Goal: Transaction & Acquisition: Purchase product/service

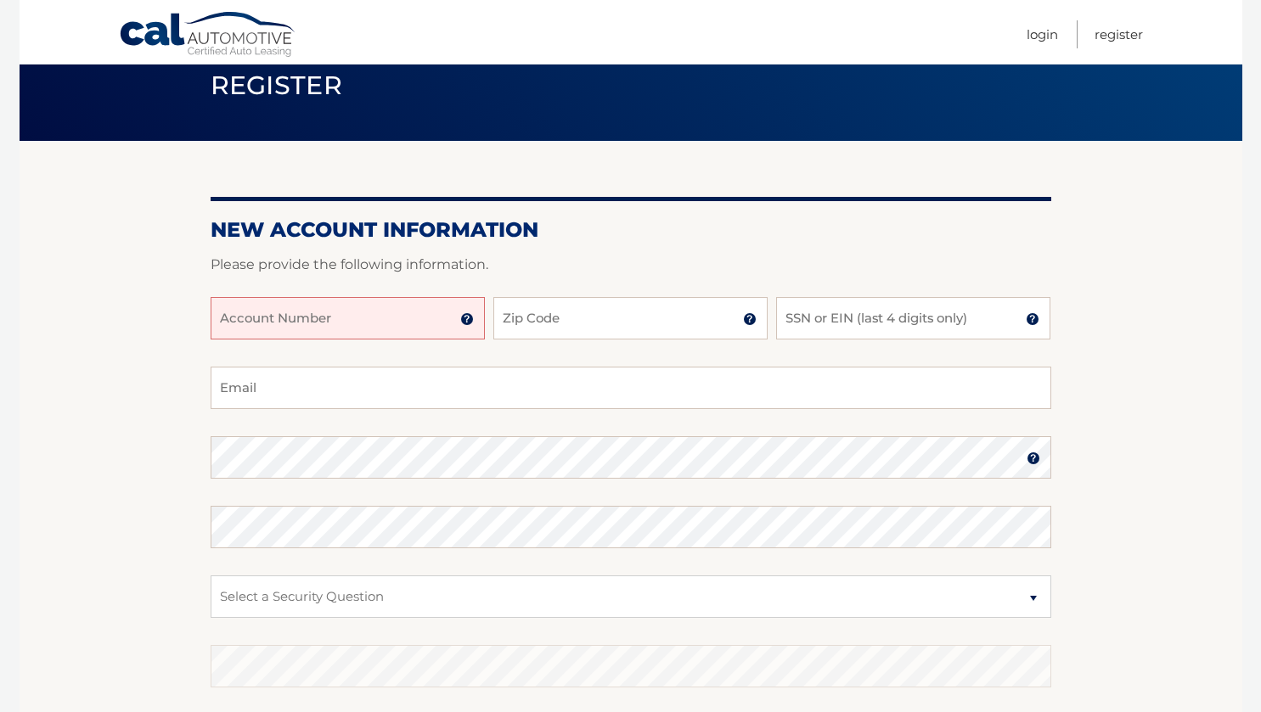
scroll to position [85, 0]
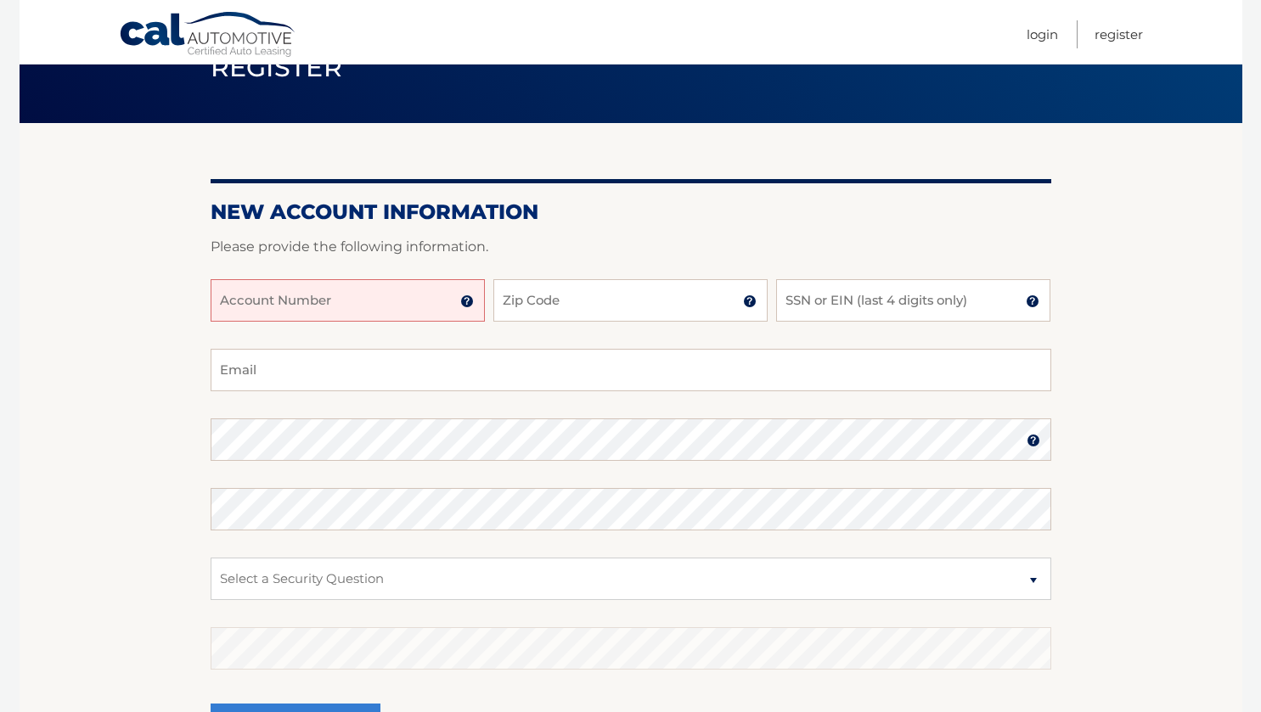
click at [377, 299] on input "Account Number" at bounding box center [348, 300] width 274 height 42
type input "4455987706"
click at [589, 309] on input "Zip Code" at bounding box center [630, 300] width 274 height 42
type input "33067"
click at [821, 311] on input "SSN or EIN (last 4 digits only)" at bounding box center [913, 300] width 274 height 42
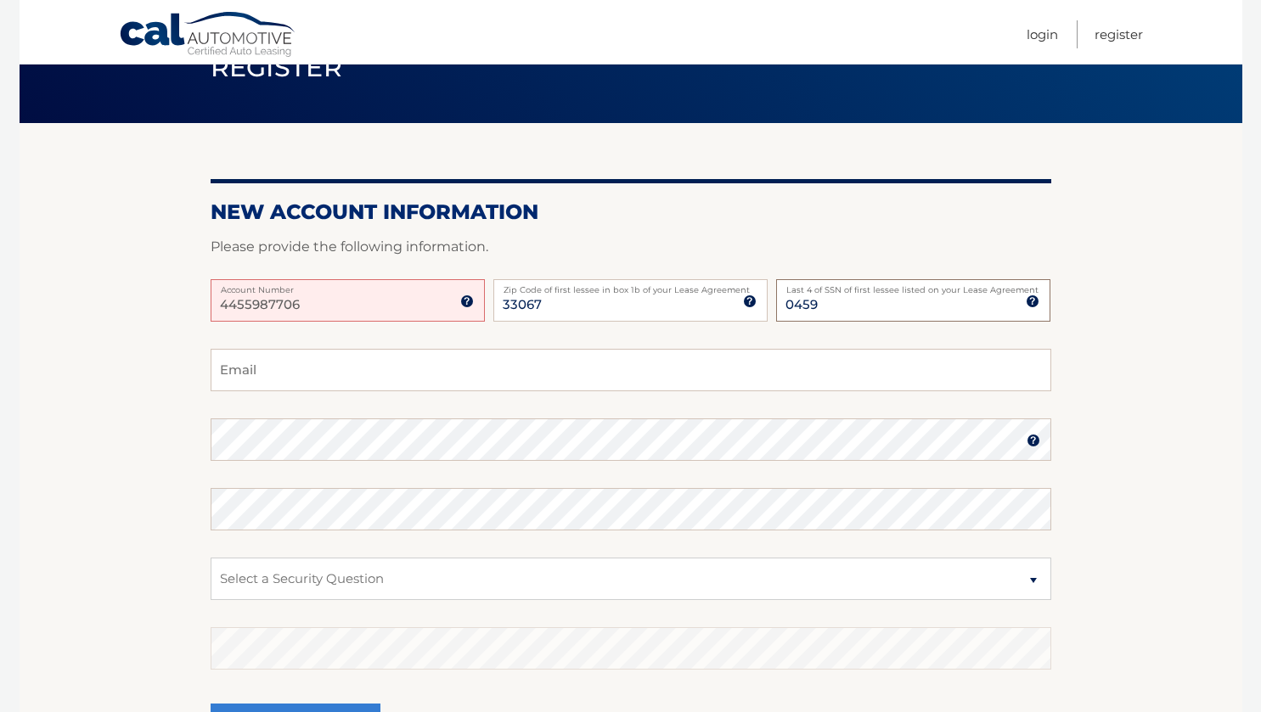
type input "0459"
click at [368, 362] on input "Email" at bounding box center [631, 370] width 840 height 42
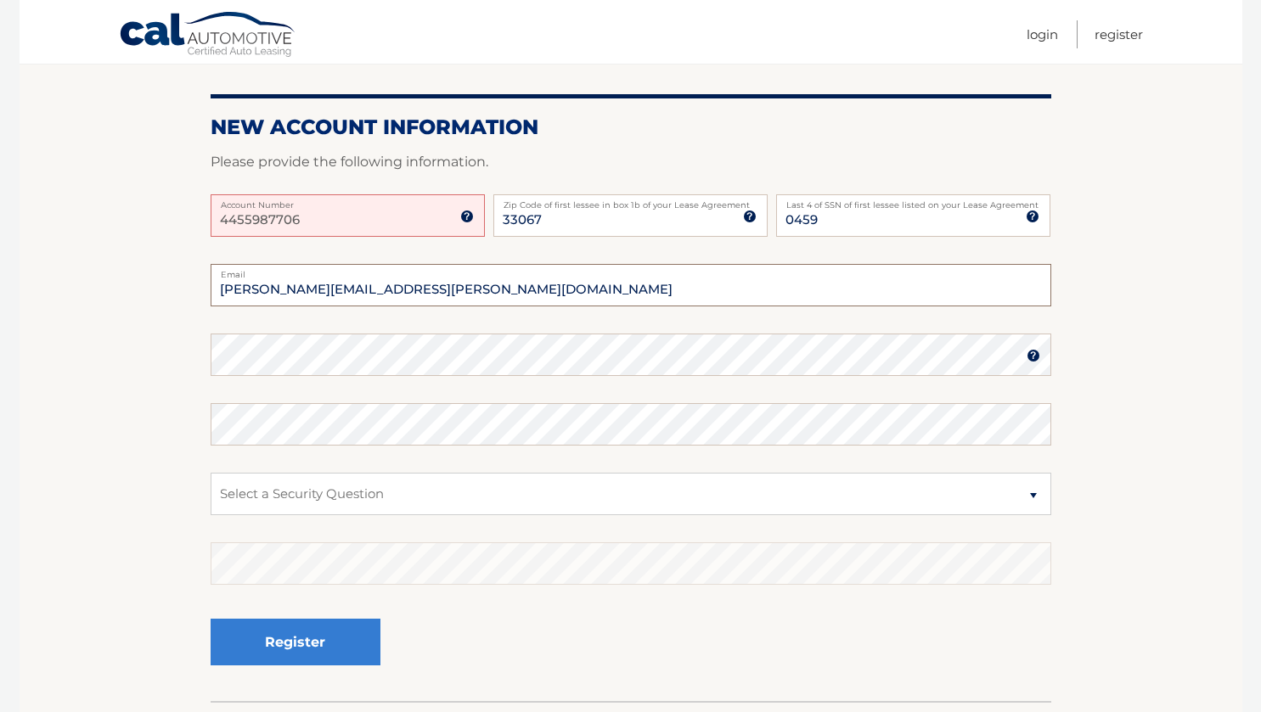
type input "ramona.pintilie@att.net"
click at [295, 481] on select "Select a Security Question What was the name of your elementary school? What is…" at bounding box center [631, 494] width 840 height 42
select select "2"
click at [211, 473] on select "Select a Security Question What was the name of your elementary school? What is…" at bounding box center [631, 494] width 840 height 42
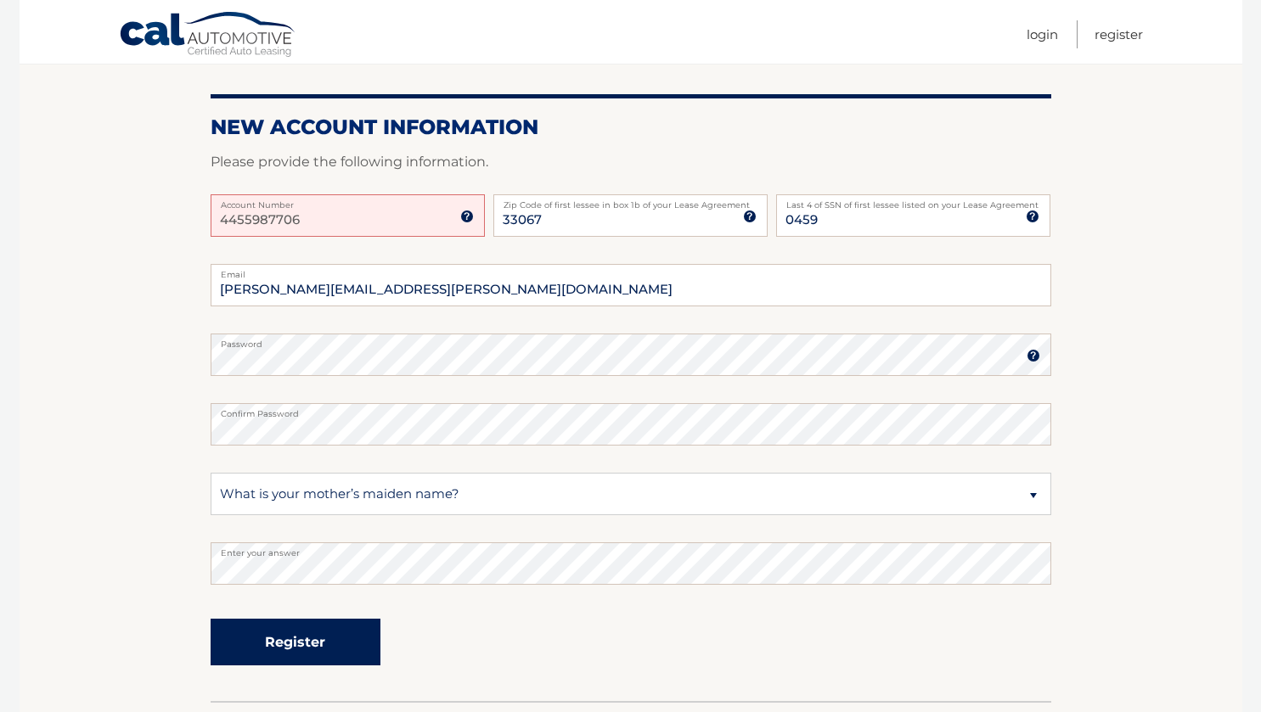
click at [329, 637] on button "Register" at bounding box center [296, 642] width 170 height 47
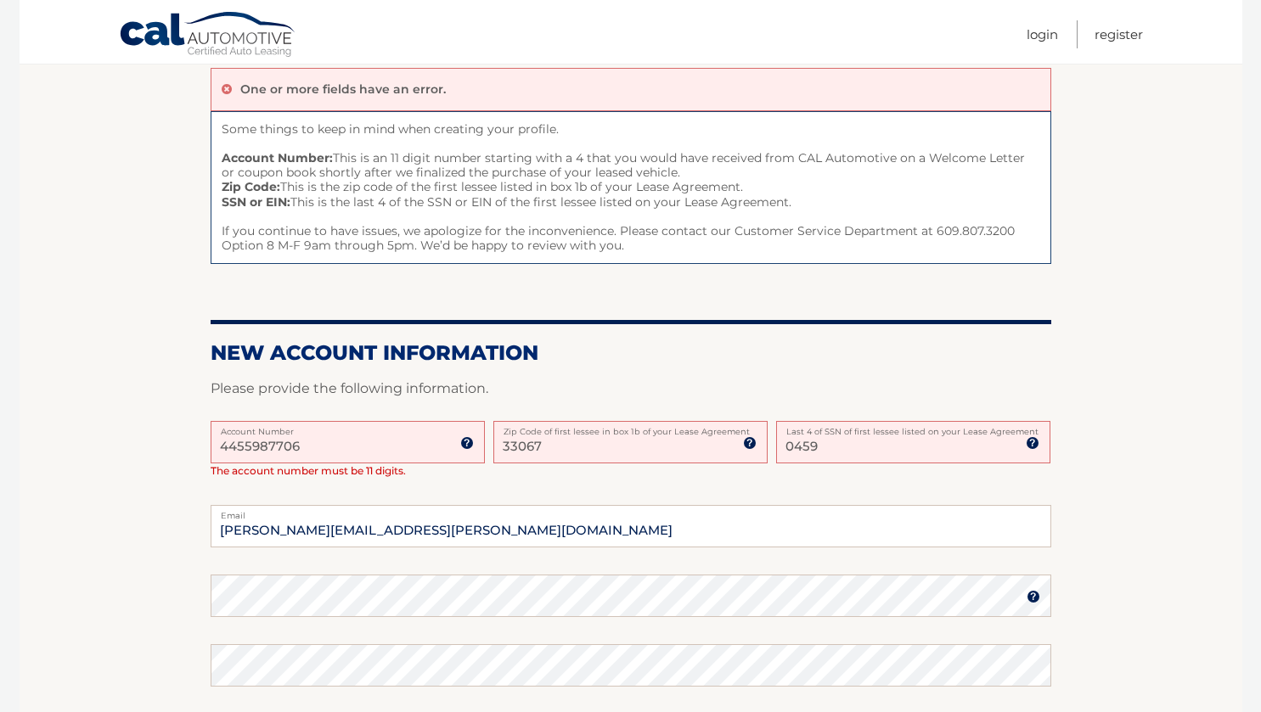
scroll to position [170, 0]
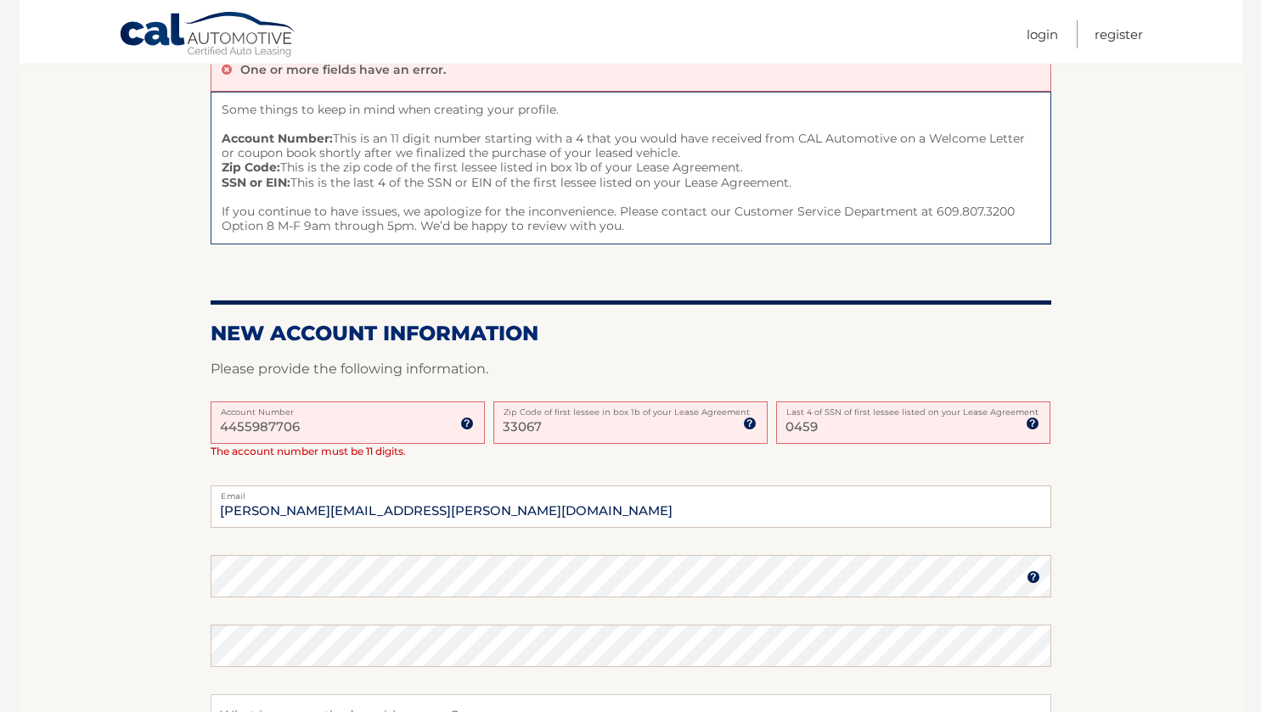
click at [336, 435] on input "4455987706" at bounding box center [348, 423] width 274 height 42
type input "4"
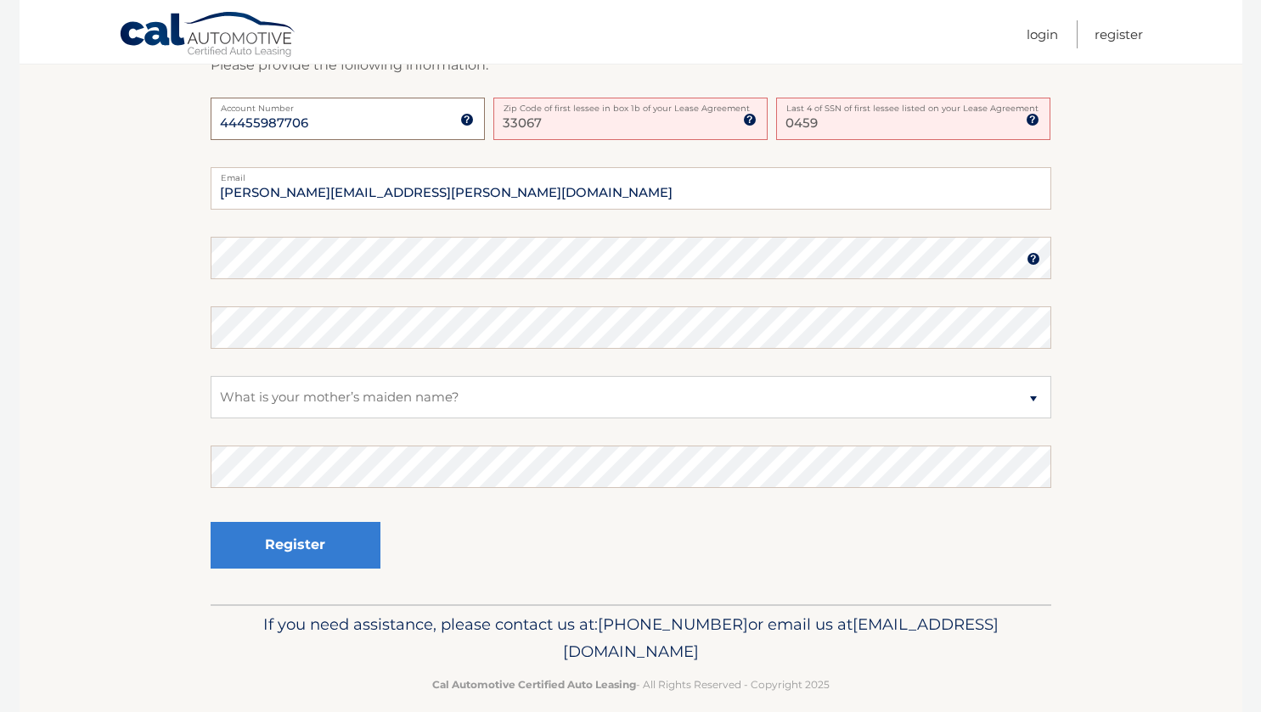
scroll to position [494, 0]
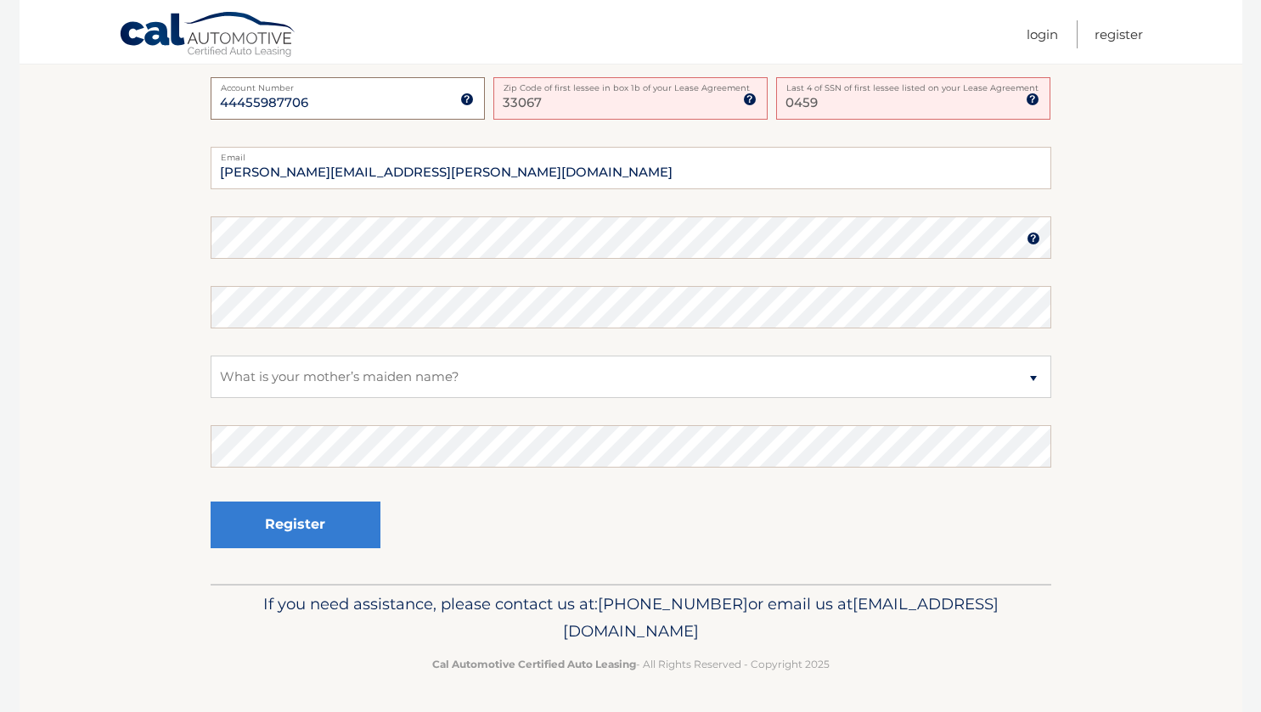
type input "44455987706"
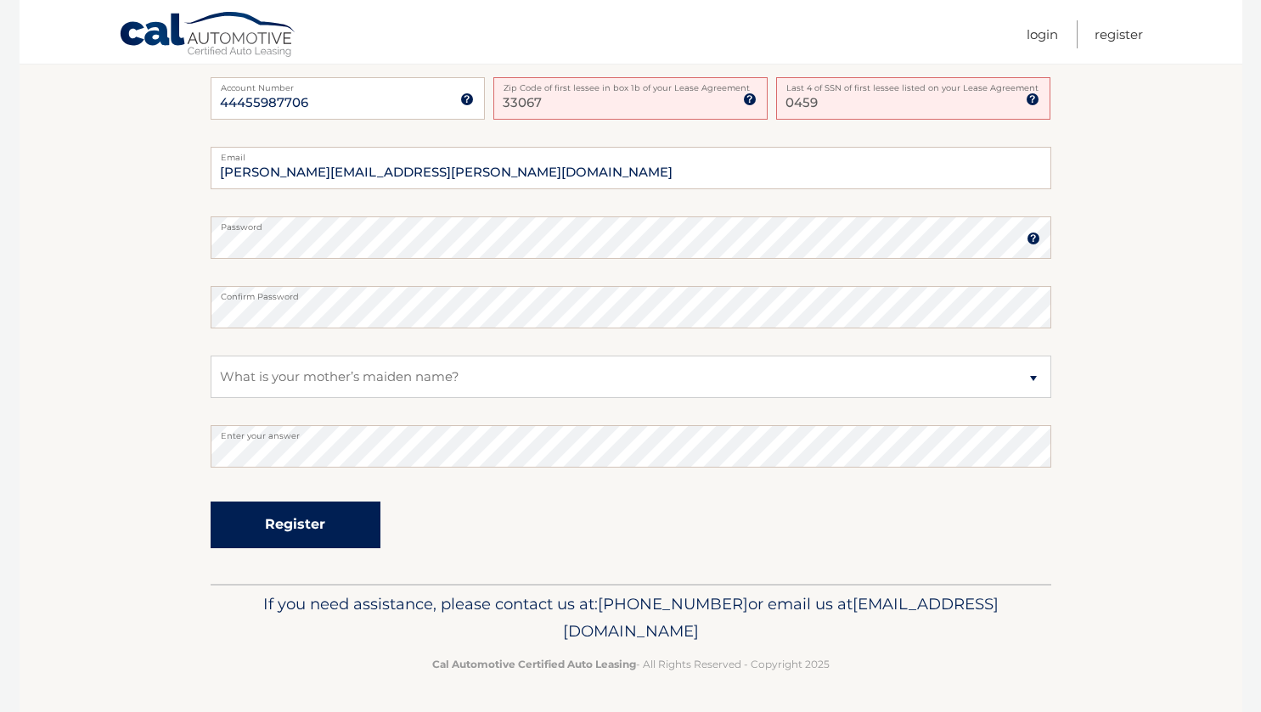
click at [318, 531] on button "Register" at bounding box center [296, 525] width 170 height 47
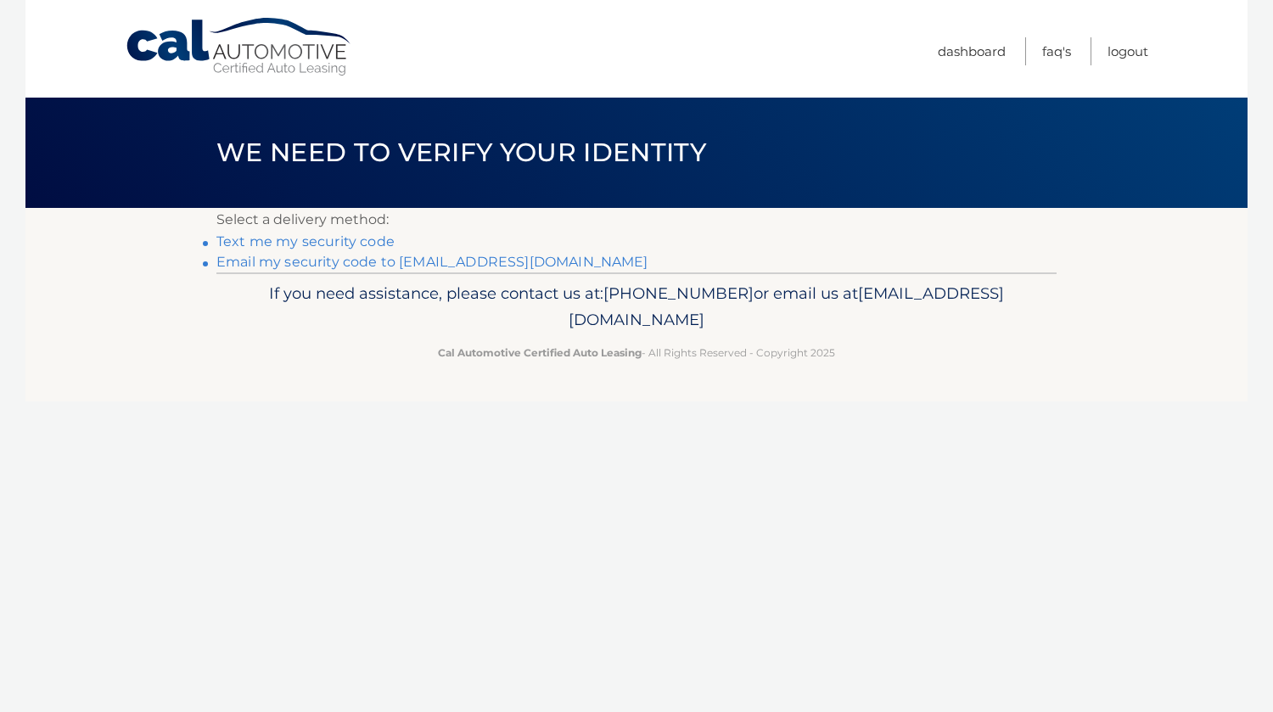
click at [357, 241] on link "Text me my security code" at bounding box center [305, 241] width 178 height 16
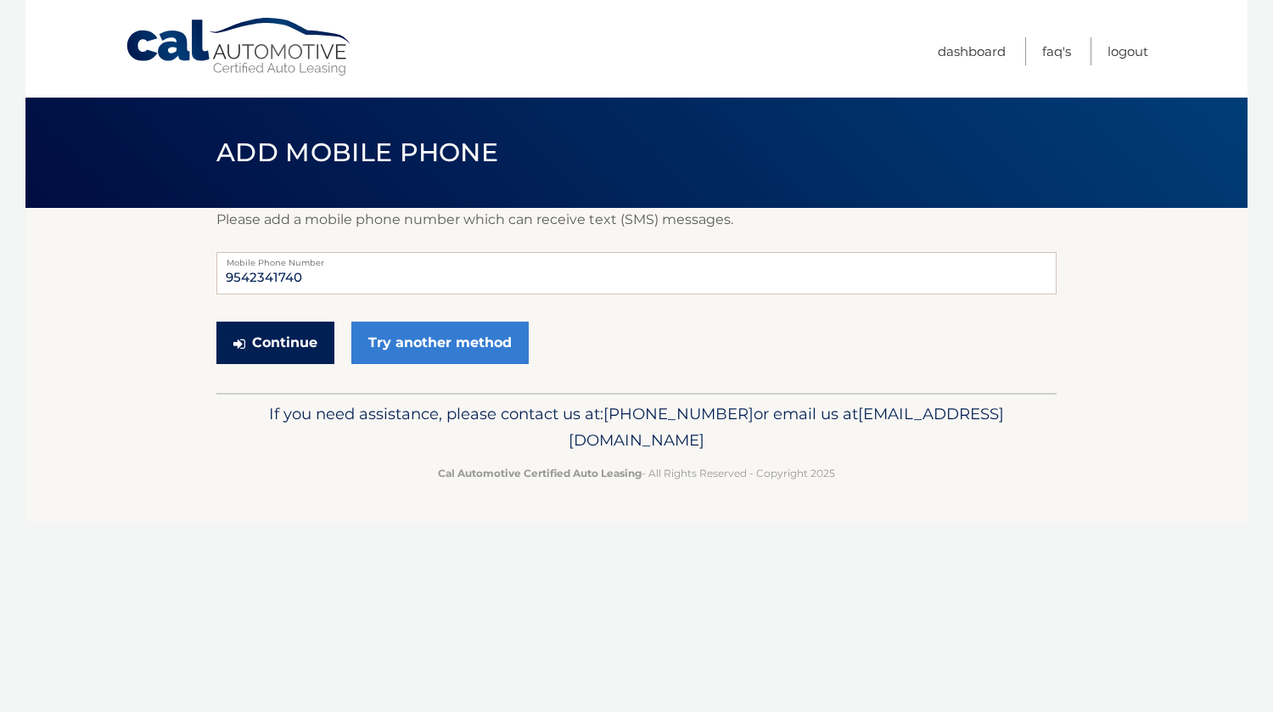
click at [276, 341] on button "Continue" at bounding box center [275, 343] width 118 height 42
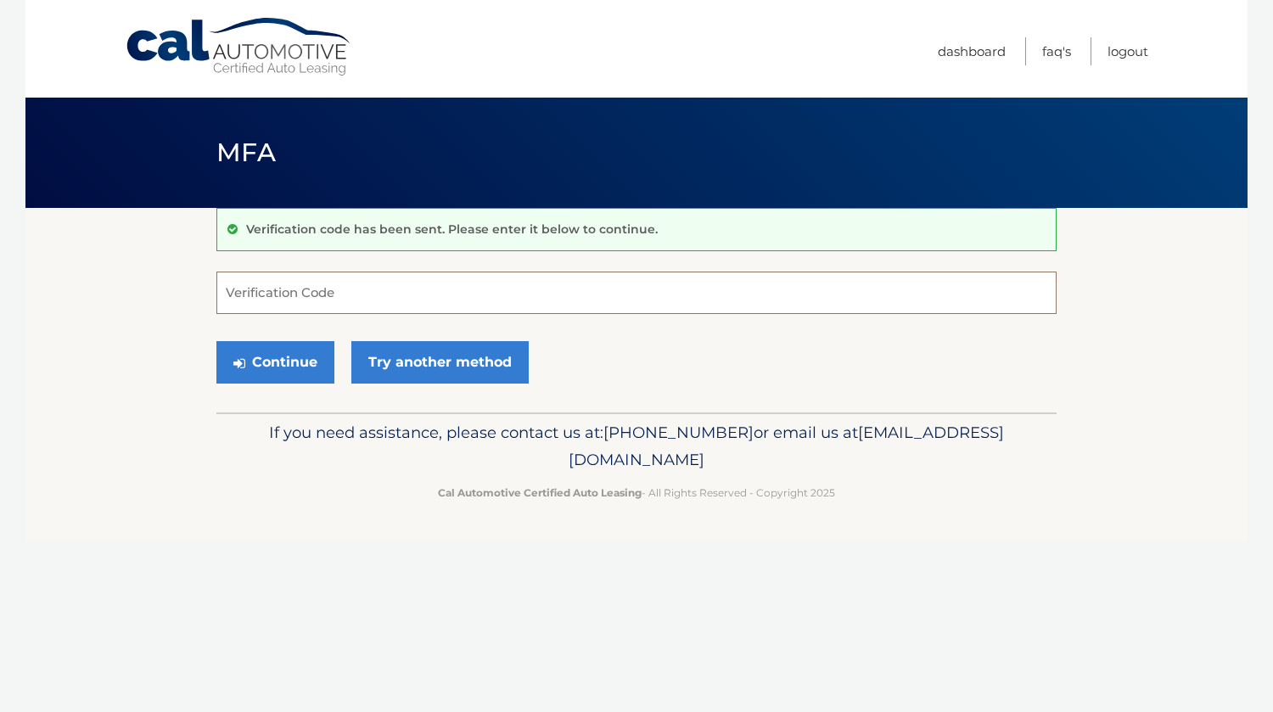
click at [283, 301] on input "Verification Code" at bounding box center [636, 293] width 840 height 42
type input "274941"
click at [284, 359] on button "Continue" at bounding box center [275, 362] width 118 height 42
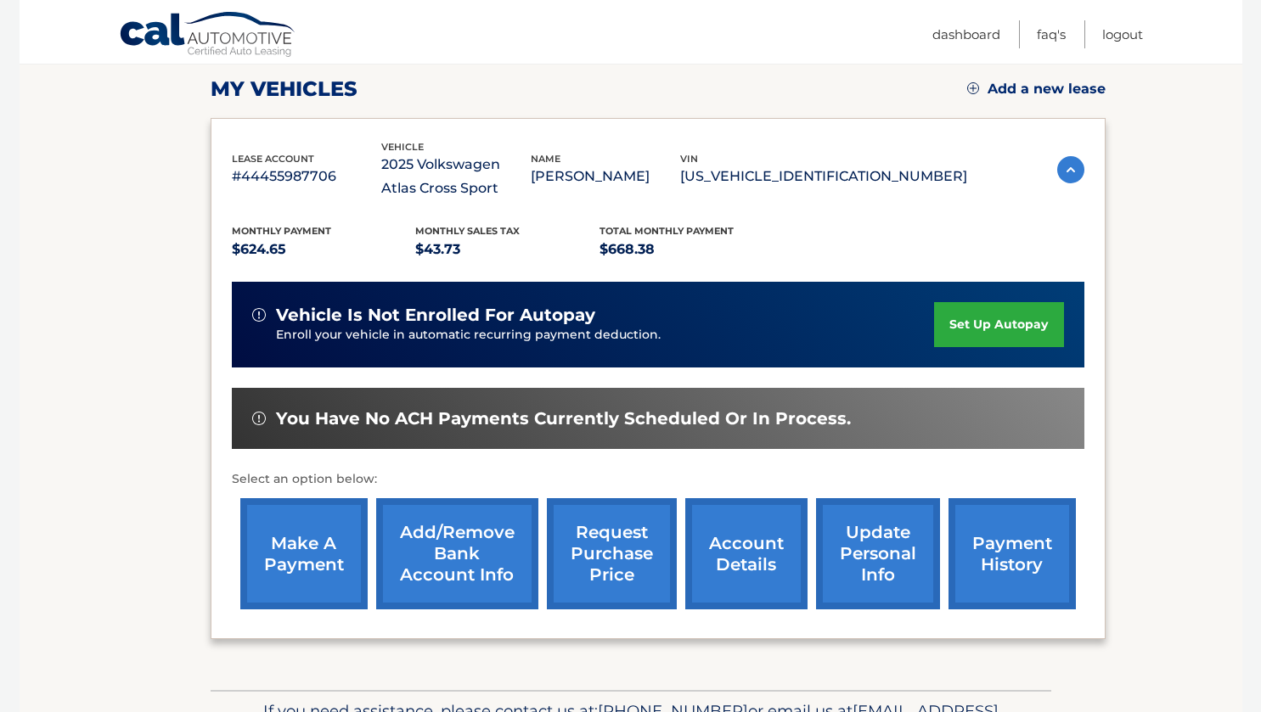
scroll to position [255, 0]
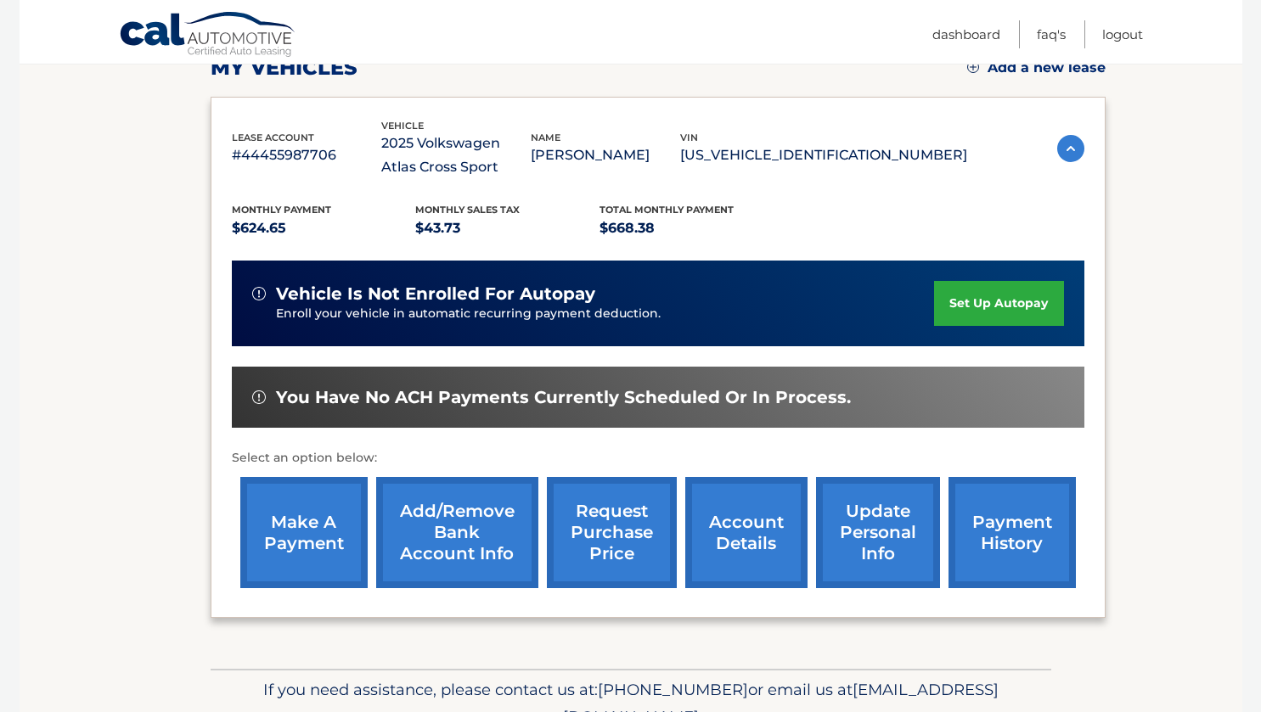
click at [433, 528] on link "Add/Remove bank account info" at bounding box center [457, 532] width 162 height 111
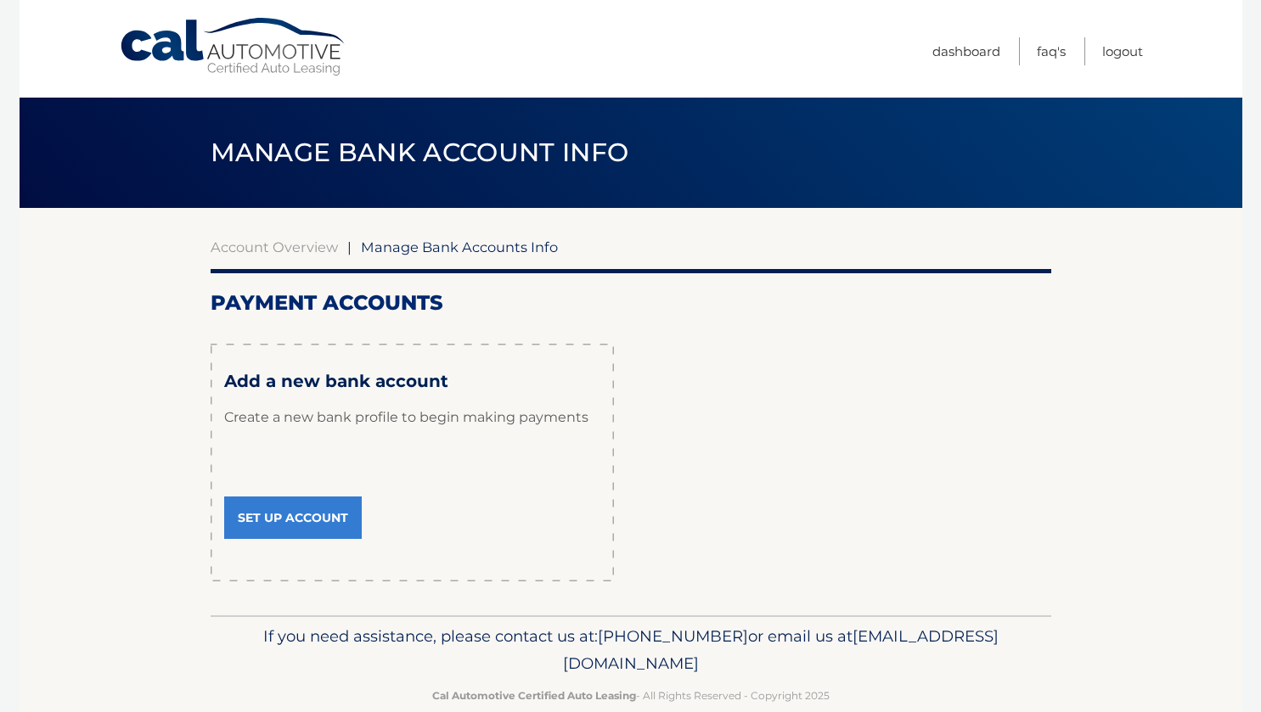
click at [281, 505] on link "Set Up Account" at bounding box center [293, 518] width 138 height 42
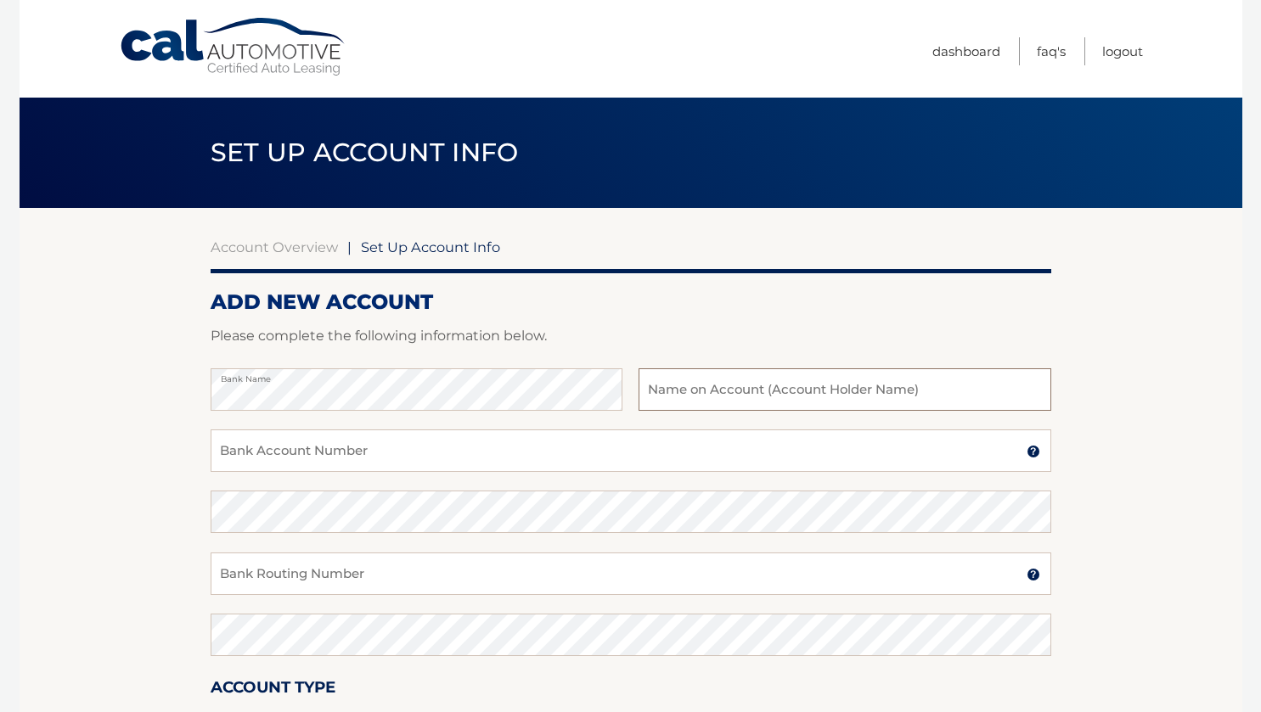
drag, startPoint x: 659, startPoint y: 396, endPoint x: 732, endPoint y: 399, distance: 73.0
click at [659, 396] on input "text" at bounding box center [844, 389] width 412 height 42
type input "[PERSON_NAME]"
click at [340, 460] on input "Bank Account Number" at bounding box center [631, 451] width 840 height 42
type input "063100277"
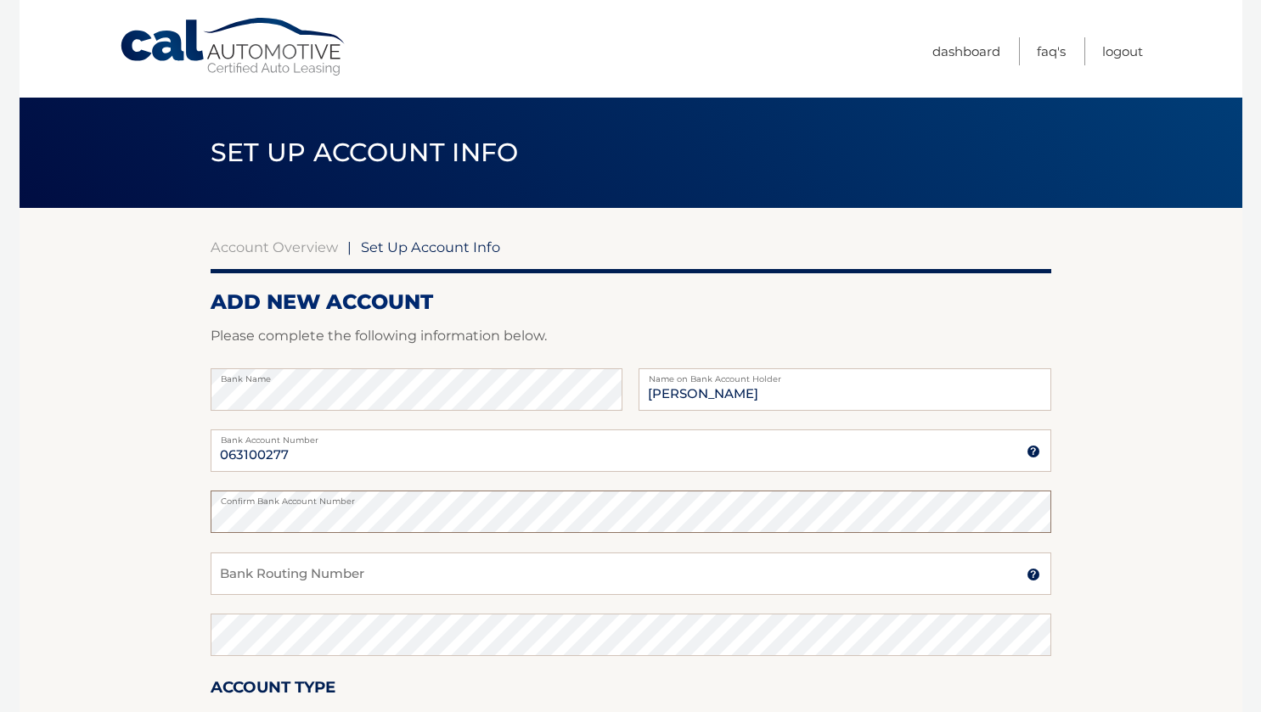
scroll to position [85, 0]
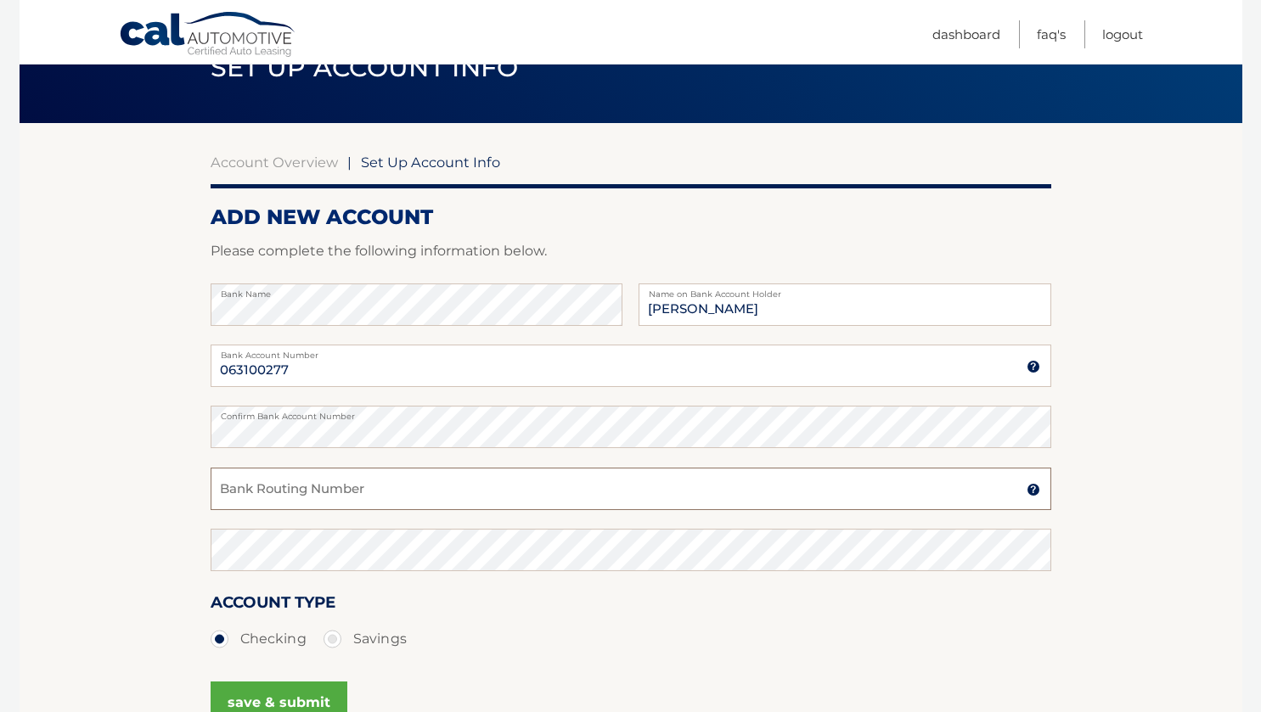
click at [270, 486] on input "Bank Routing Number" at bounding box center [631, 489] width 840 height 42
type input "004432217946"
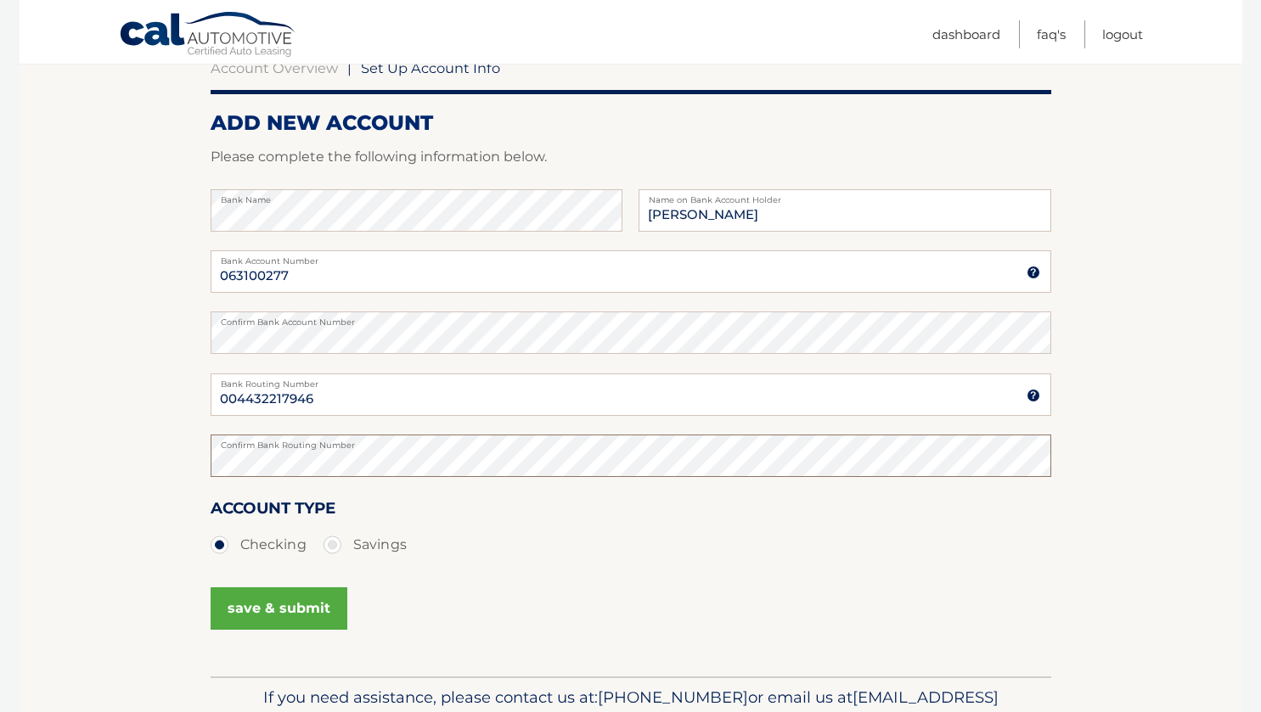
scroll to position [255, 0]
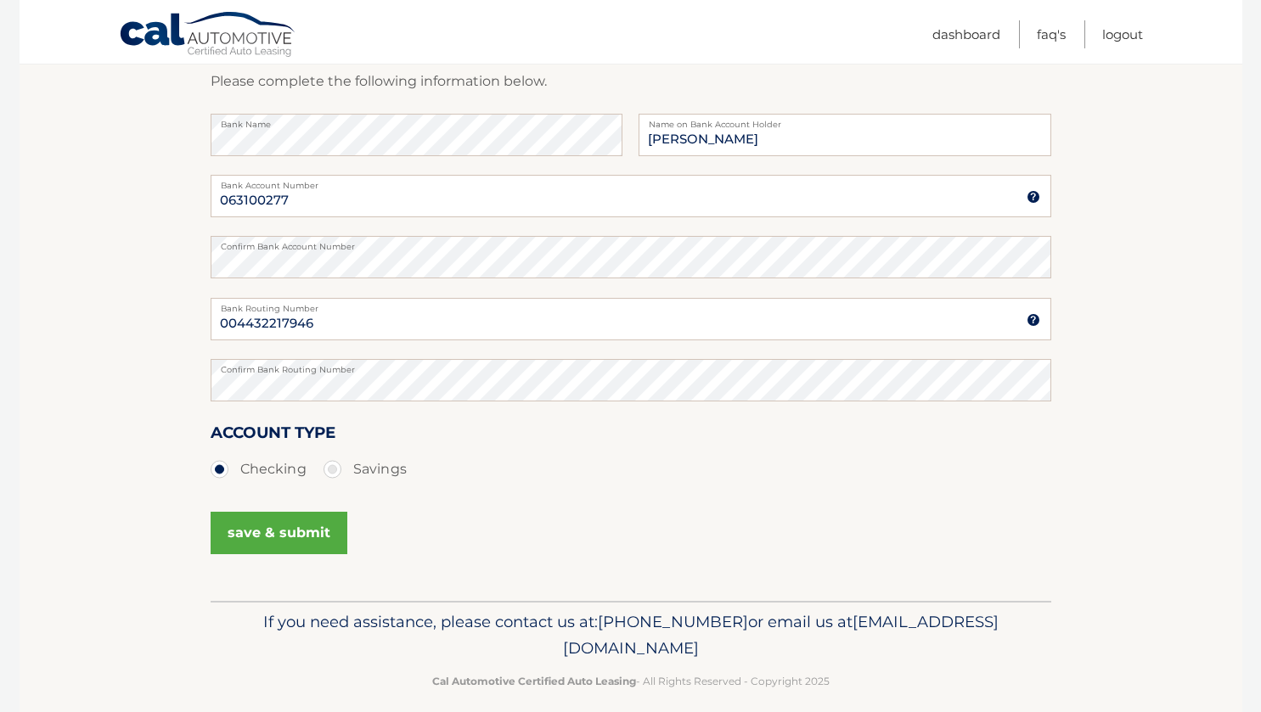
click at [285, 542] on button "save & submit" at bounding box center [279, 533] width 137 height 42
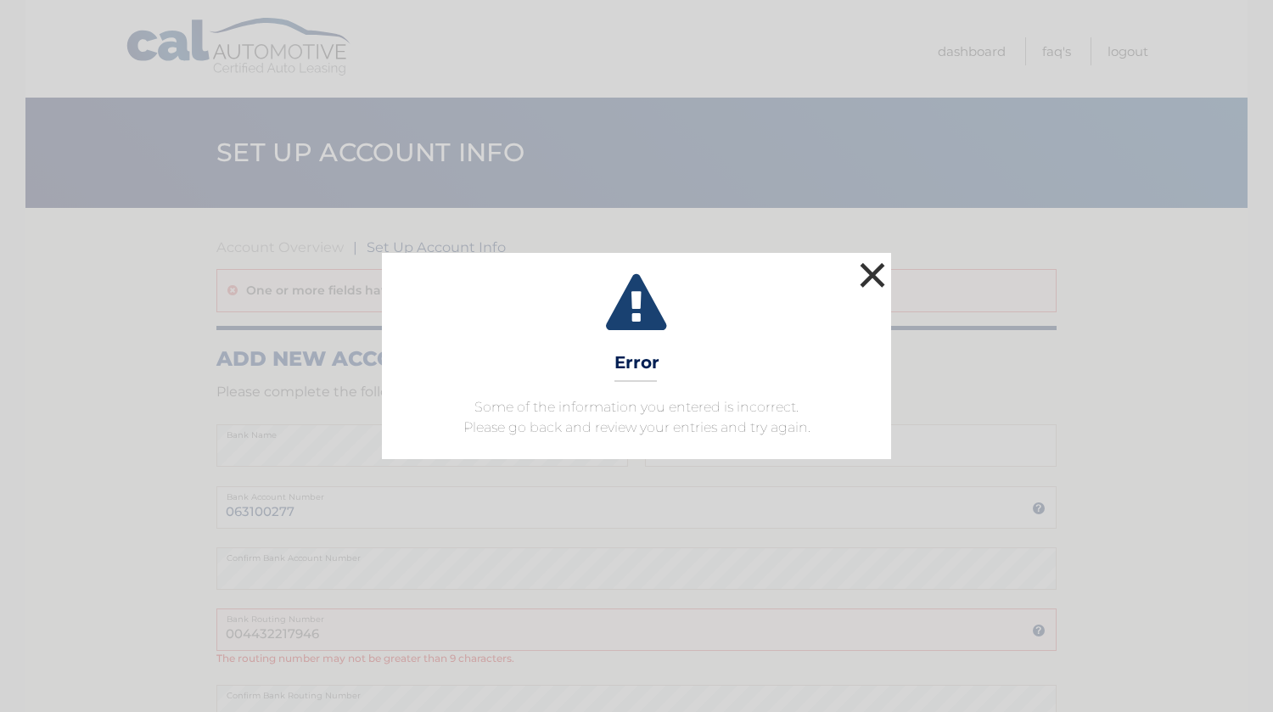
click at [869, 282] on button "×" at bounding box center [873, 275] width 34 height 34
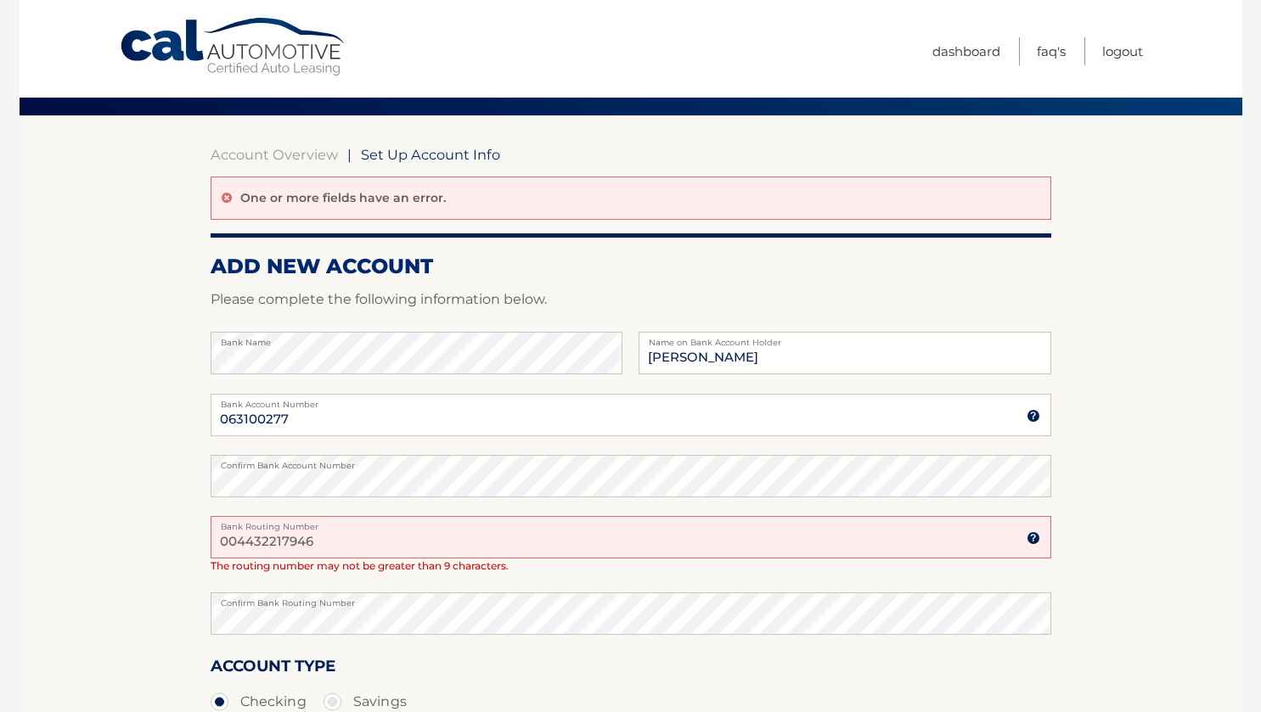
scroll to position [170, 0]
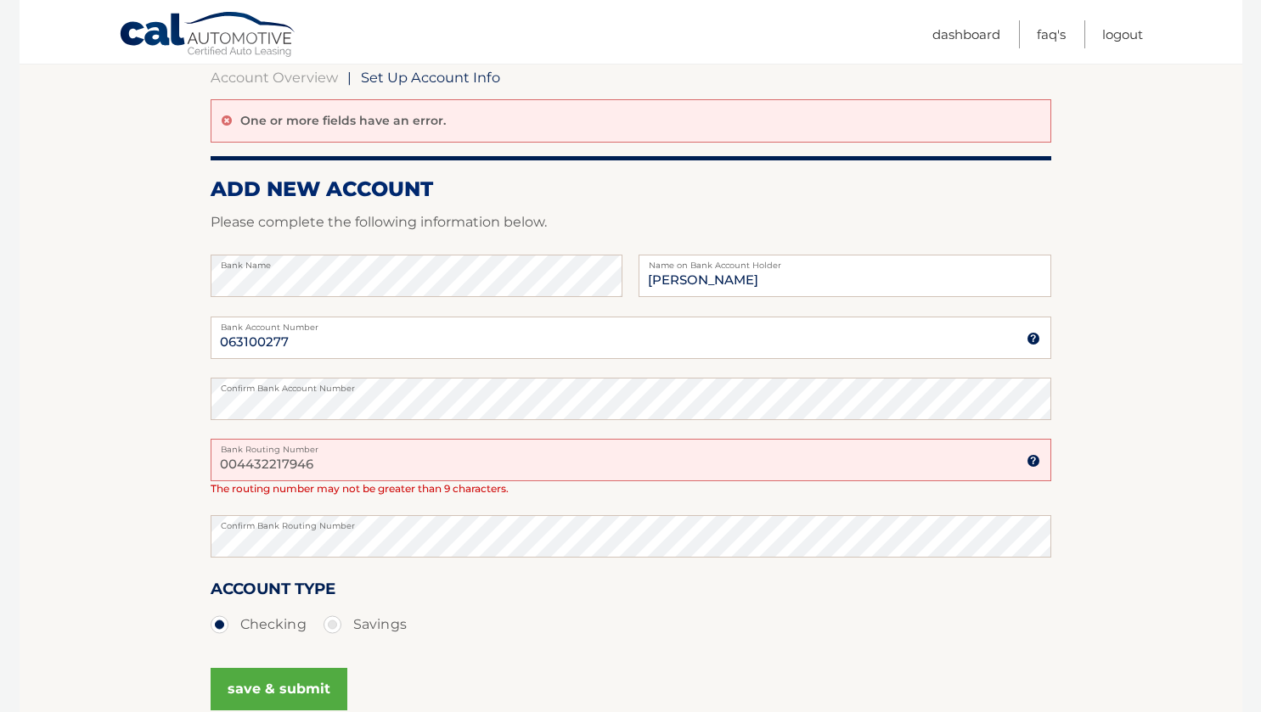
click at [408, 451] on label "Bank Routing Number" at bounding box center [631, 446] width 840 height 14
click at [408, 451] on input "004432217946" at bounding box center [631, 460] width 840 height 42
click at [329, 459] on input "004432217946" at bounding box center [631, 460] width 840 height 42
type input "0"
type input "004432217946"
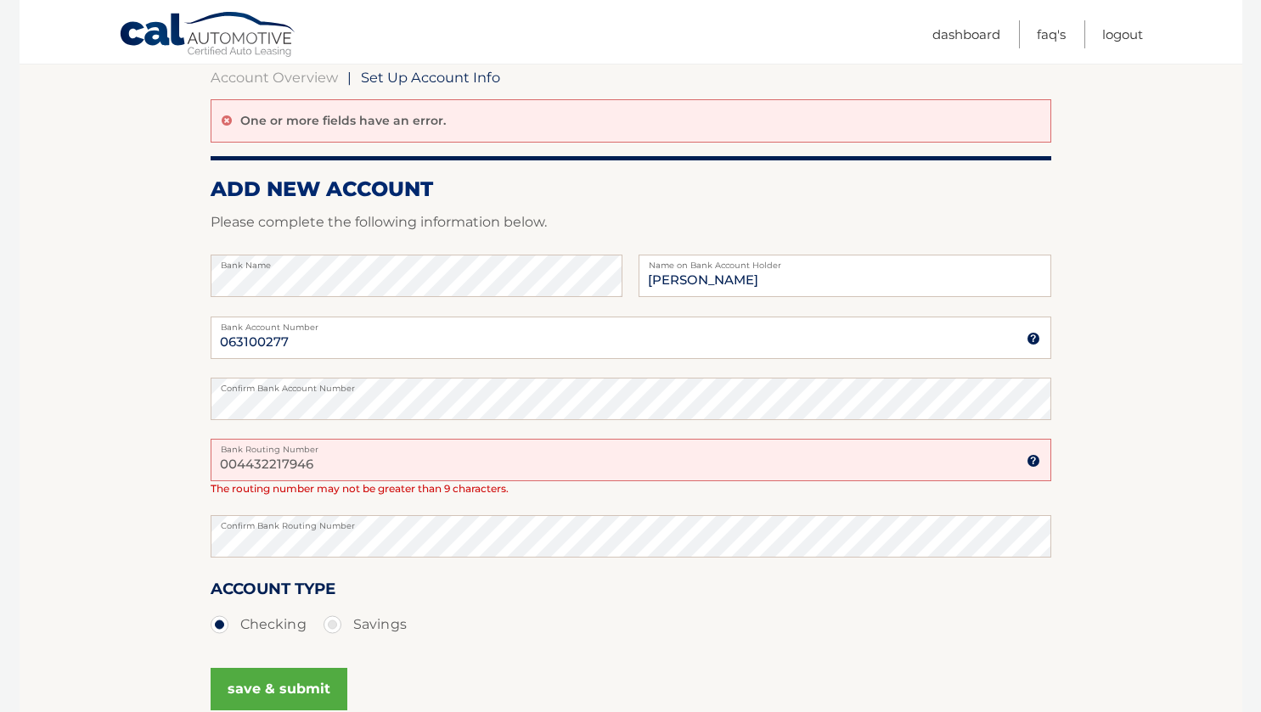
click at [275, 689] on button "save & submit" at bounding box center [279, 689] width 137 height 42
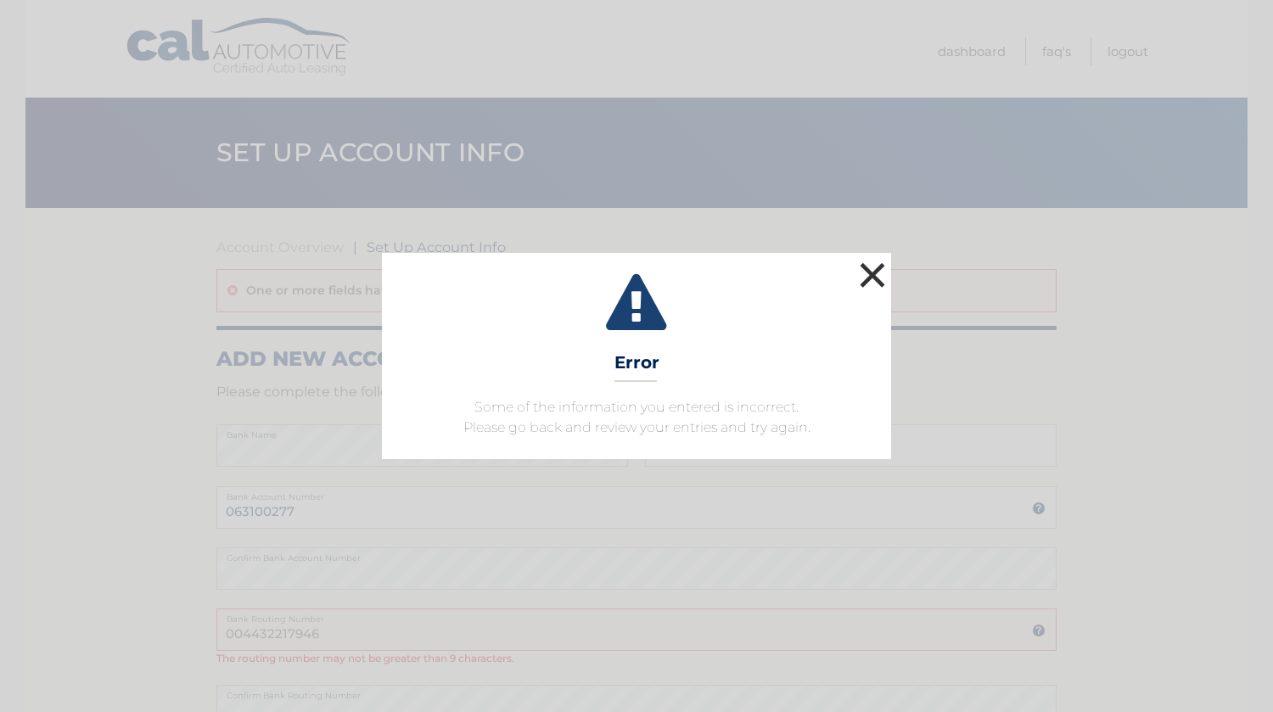
click at [872, 266] on button "×" at bounding box center [873, 275] width 34 height 34
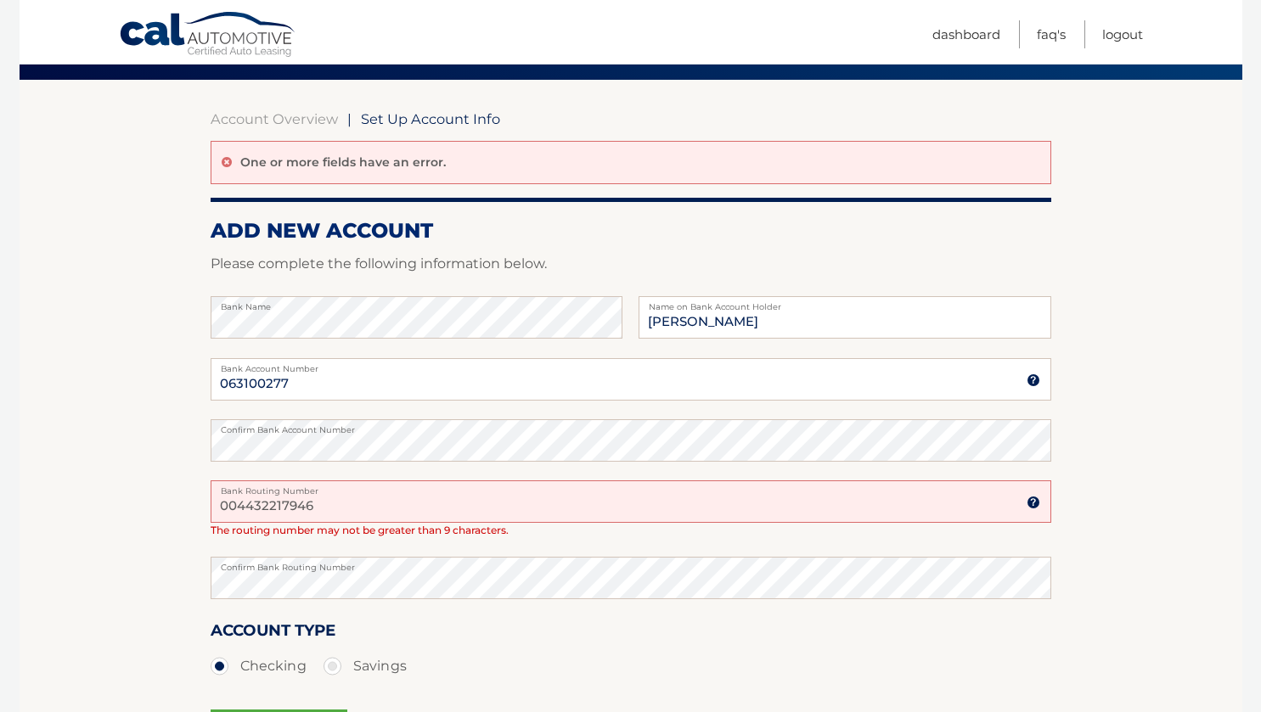
scroll to position [255, 0]
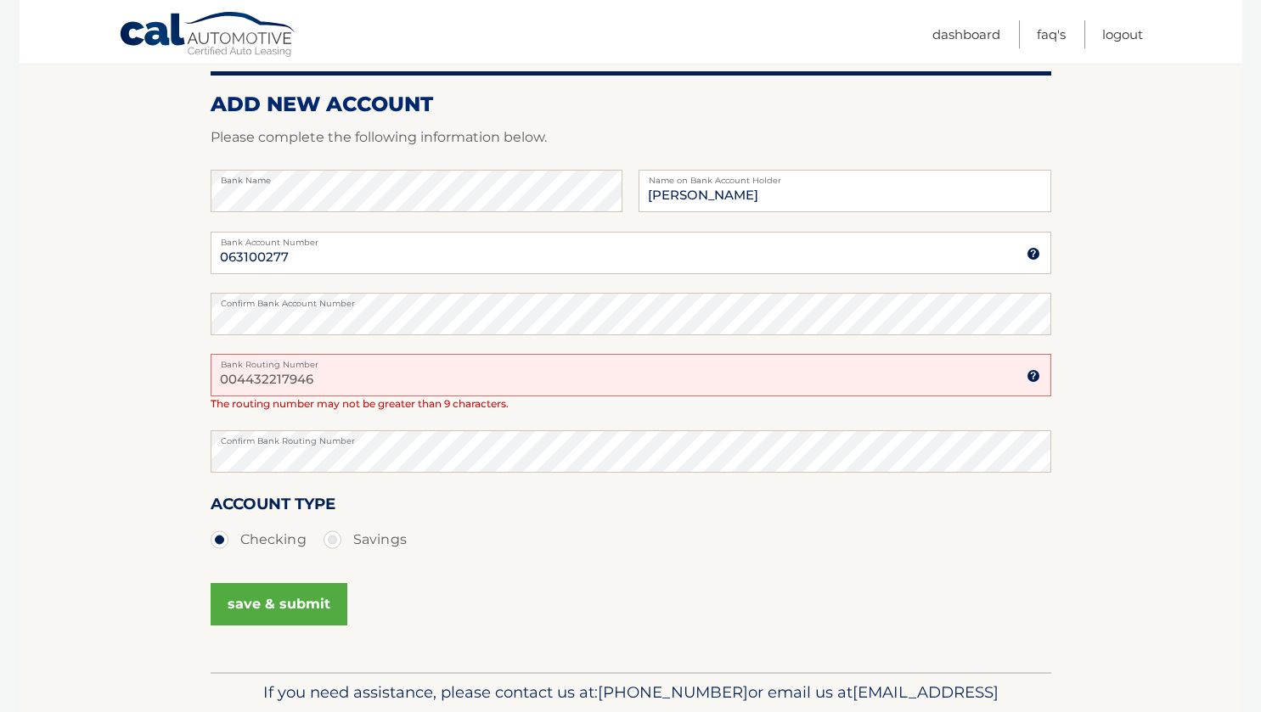
click at [337, 379] on input "004432217946" at bounding box center [631, 375] width 840 height 42
type input "0044322179"
click at [257, 597] on button "save & submit" at bounding box center [279, 604] width 137 height 42
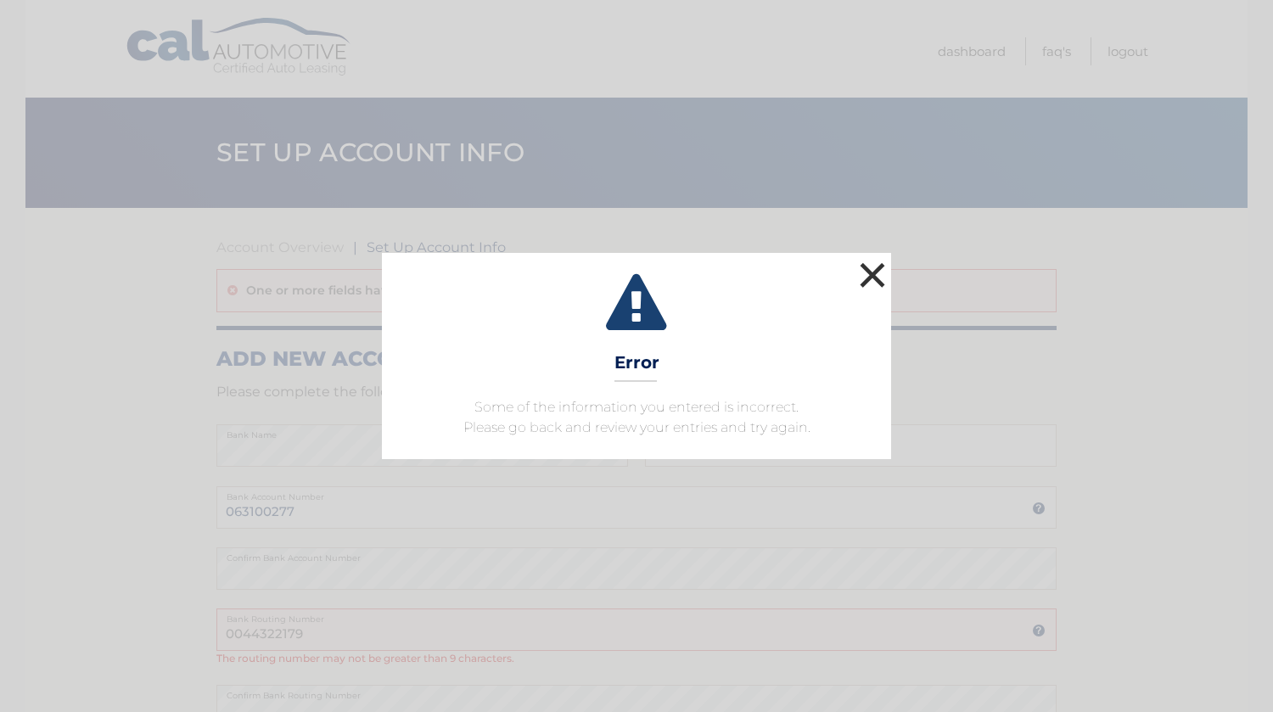
click at [873, 272] on button "×" at bounding box center [873, 275] width 34 height 34
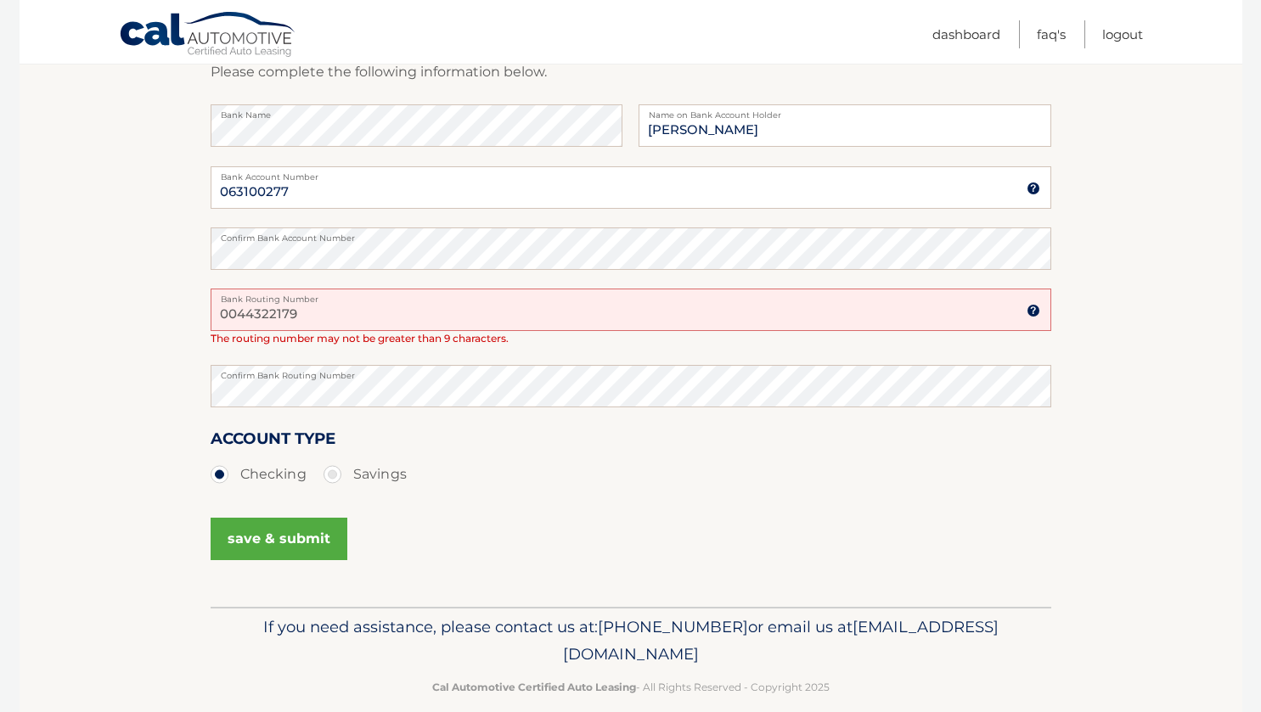
scroll to position [340, 0]
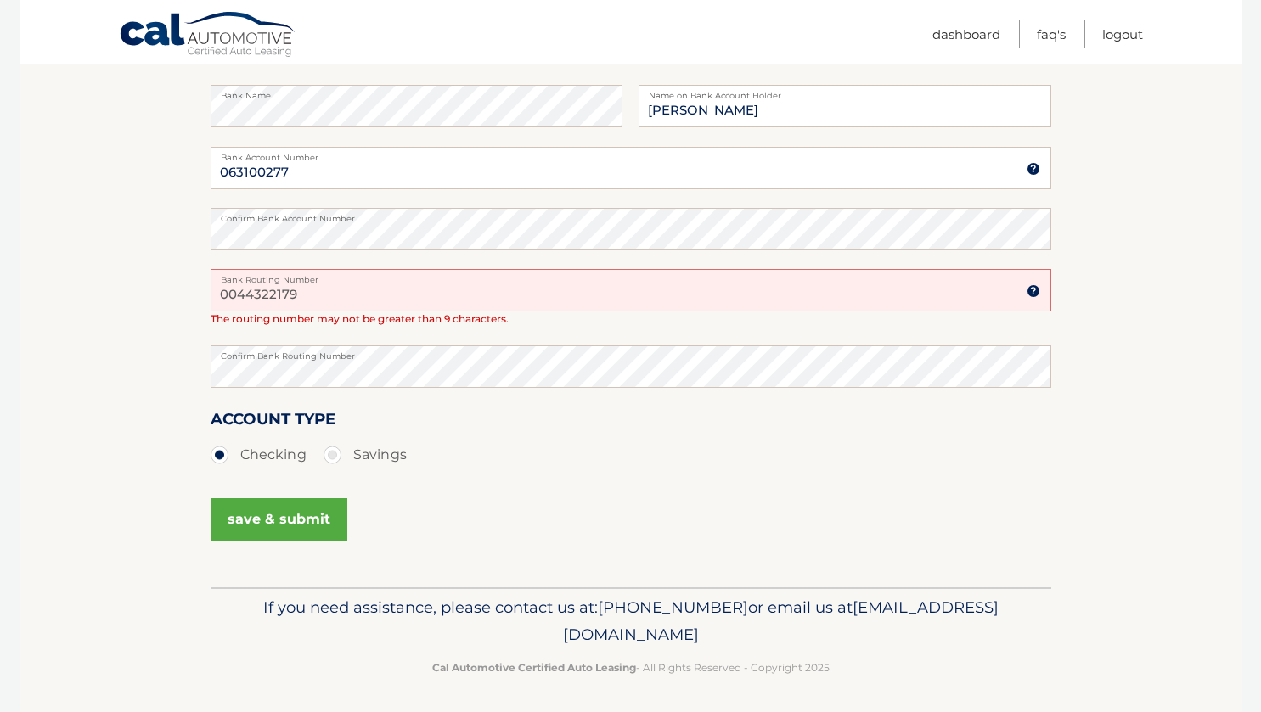
click at [1033, 293] on img at bounding box center [1033, 291] width 14 height 14
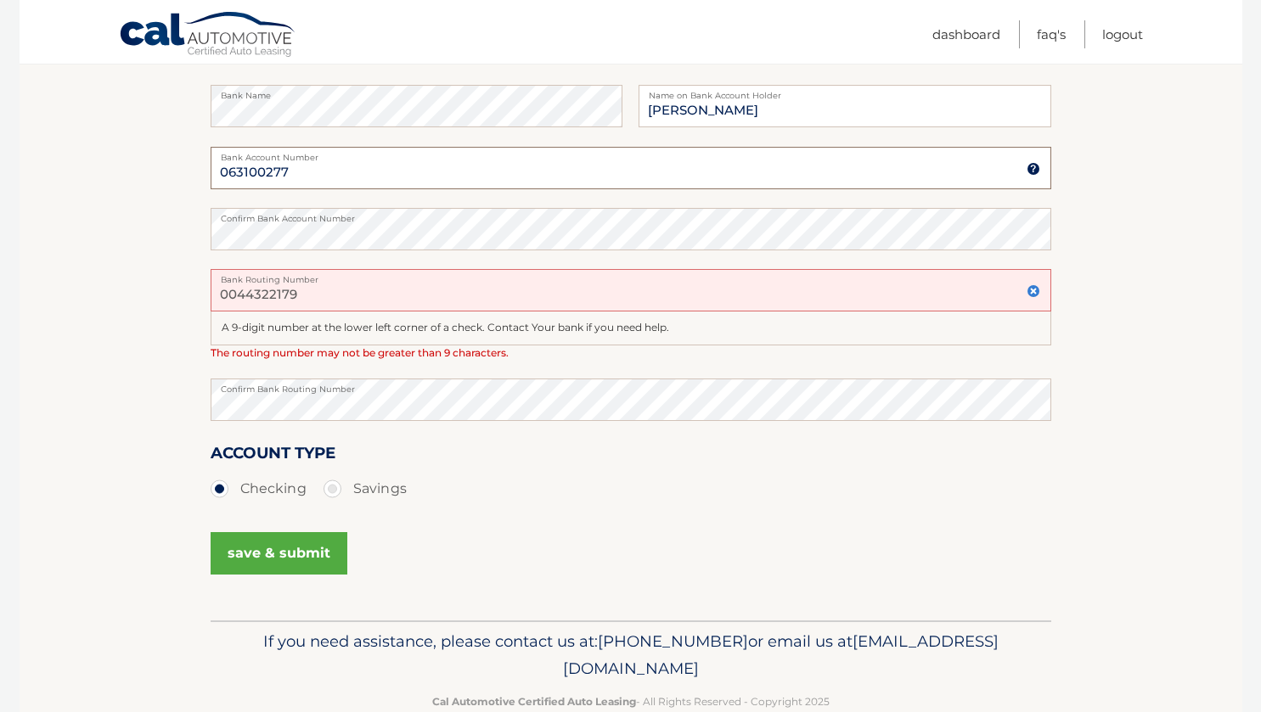
click at [340, 164] on input "063100277" at bounding box center [631, 168] width 840 height 42
type input "0"
type input "004432217946"
click at [320, 284] on input "0044322179" at bounding box center [631, 290] width 840 height 42
type input "0"
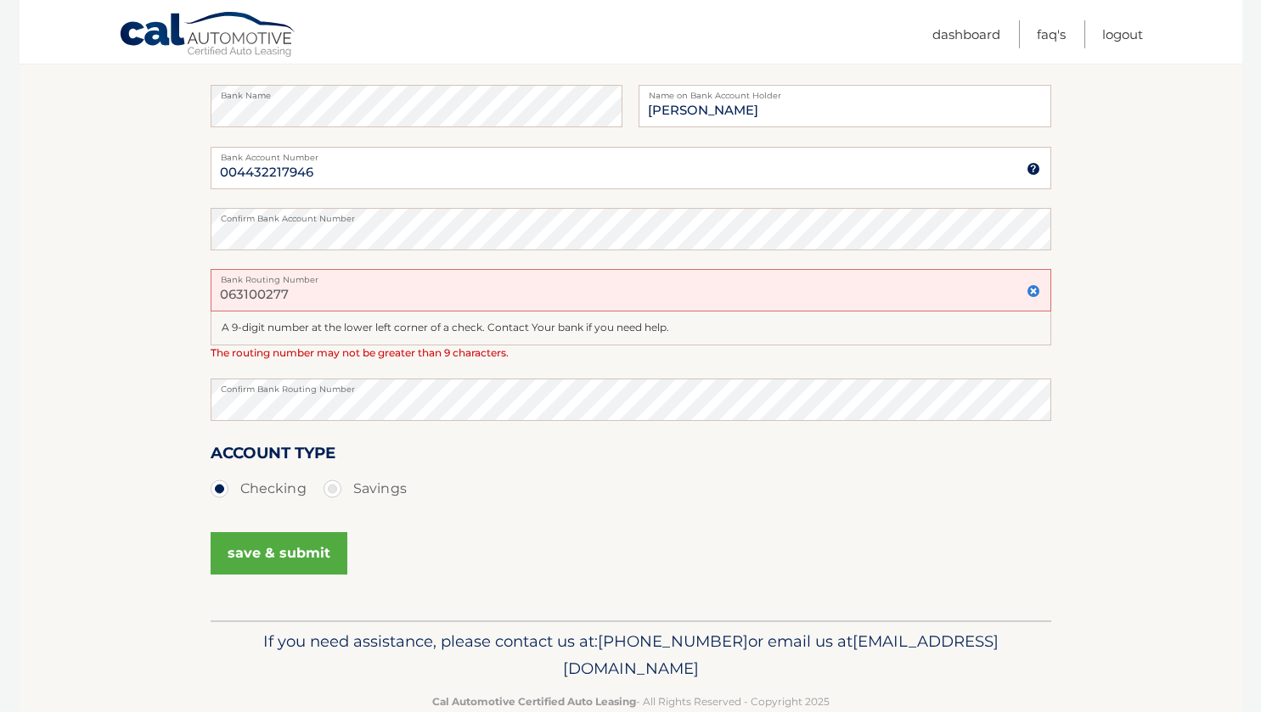
type input "063100277"
click at [222, 559] on button "save & submit" at bounding box center [279, 553] width 137 height 42
click at [254, 557] on button "save & submit" at bounding box center [279, 553] width 137 height 42
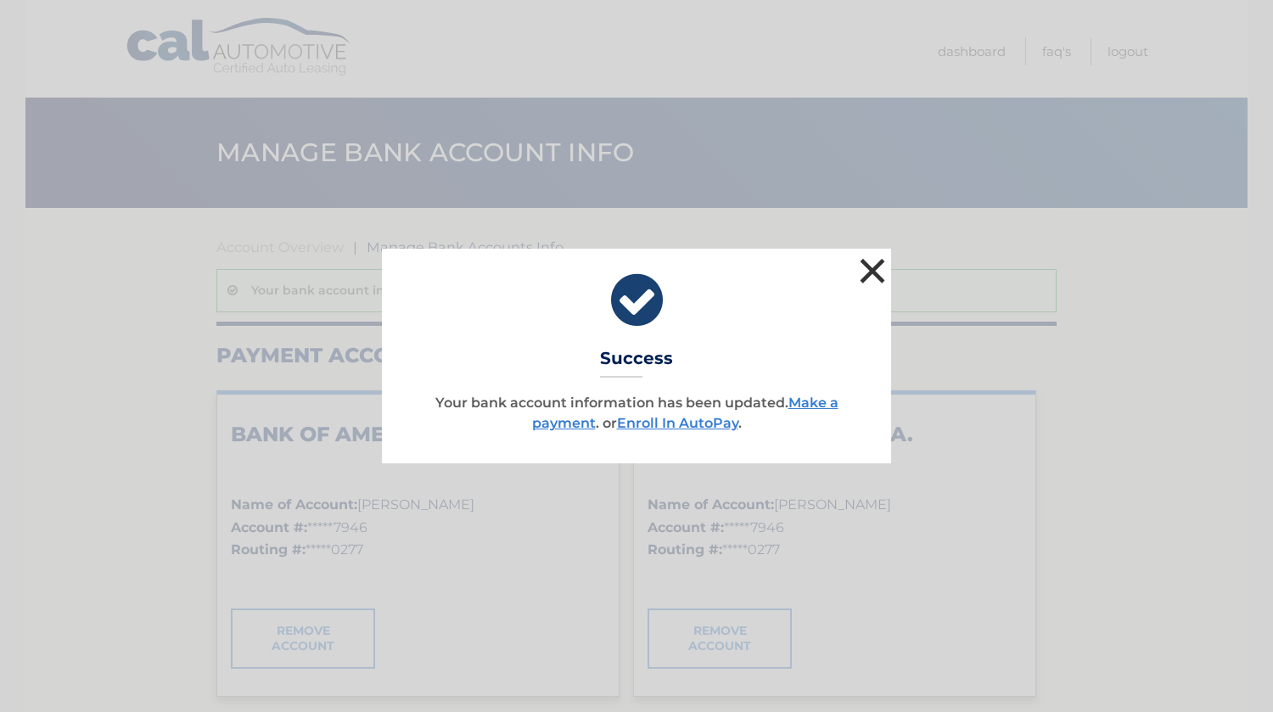
click at [879, 268] on button "×" at bounding box center [873, 271] width 34 height 34
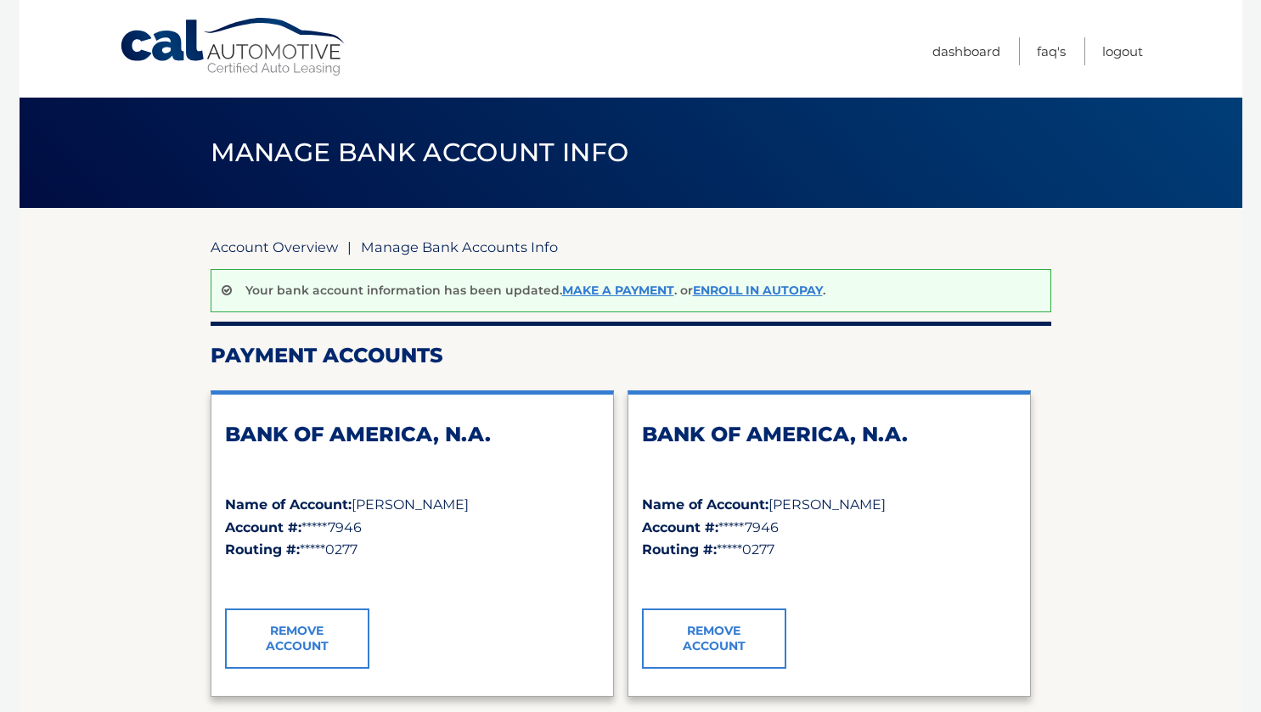
click at [280, 245] on link "Account Overview" at bounding box center [274, 247] width 127 height 17
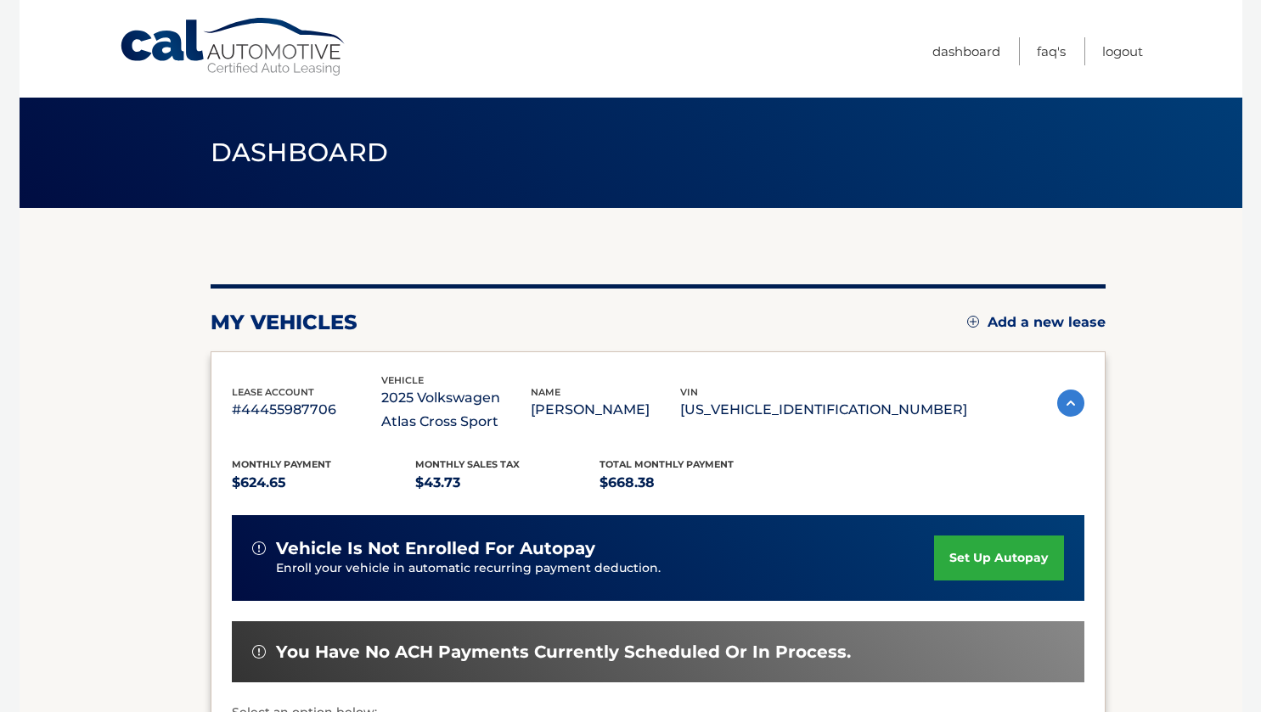
scroll to position [255, 0]
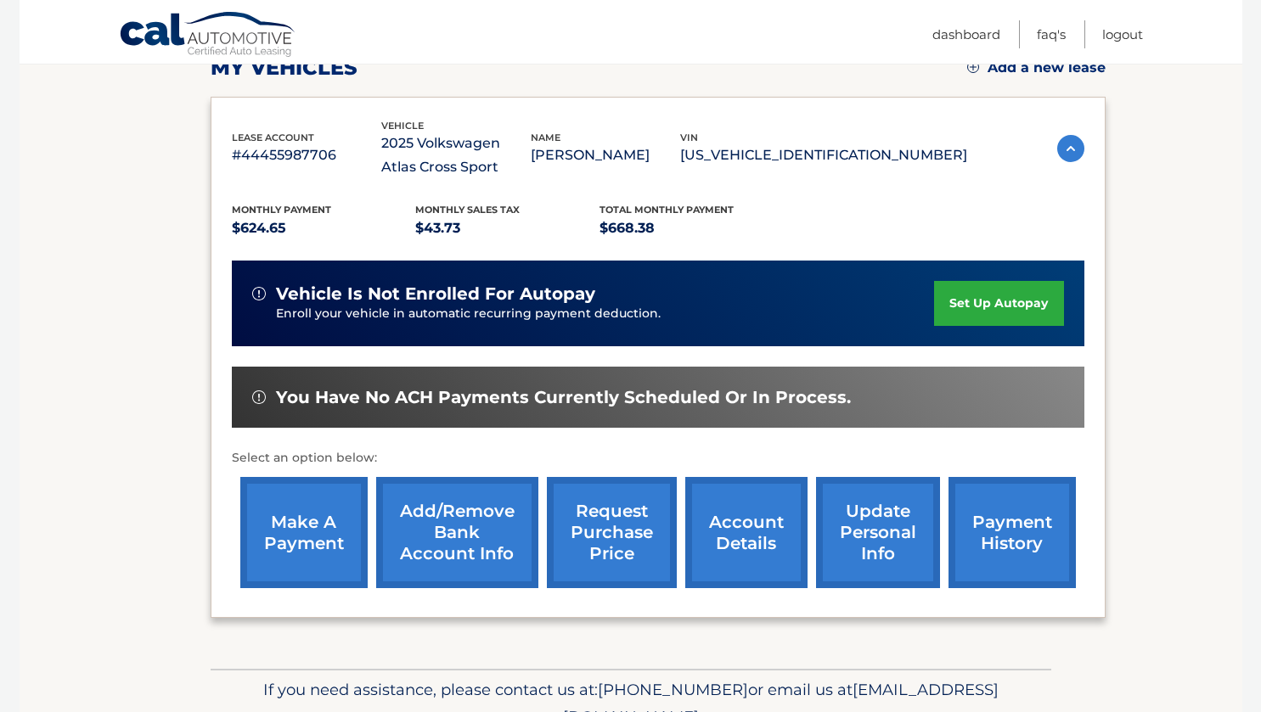
click at [309, 540] on link "make a payment" at bounding box center [303, 532] width 127 height 111
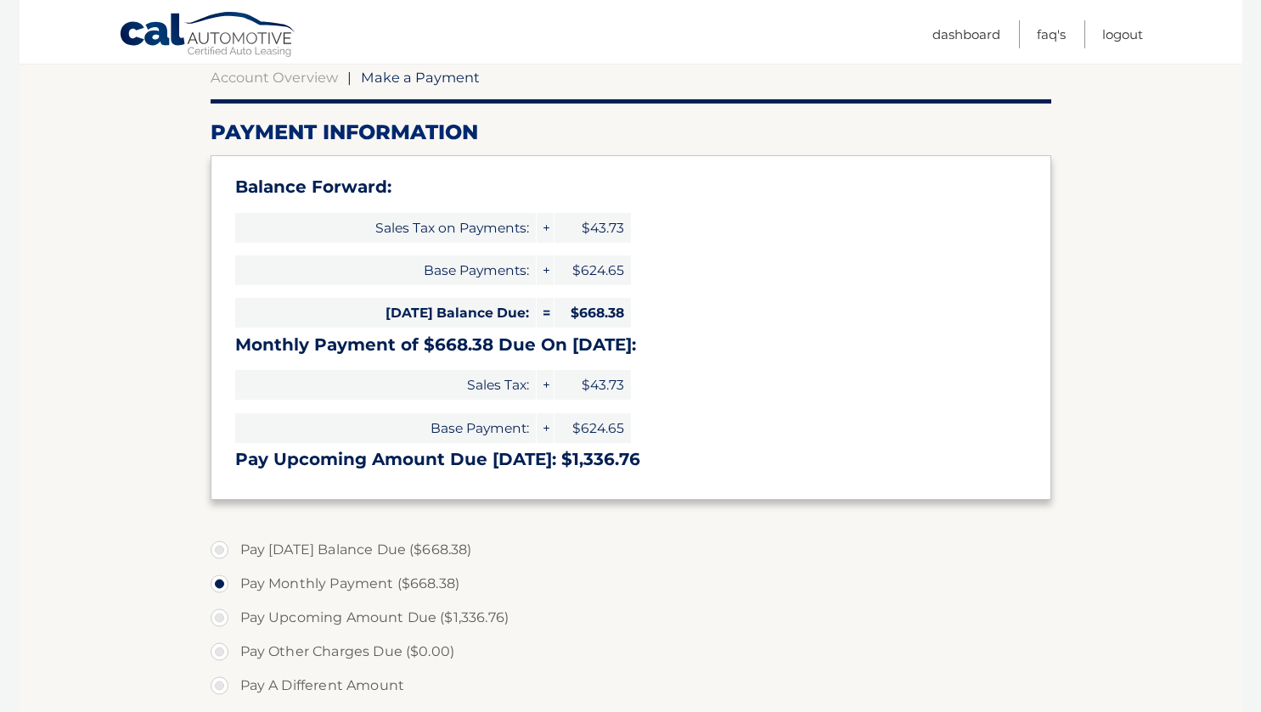
scroll to position [255, 0]
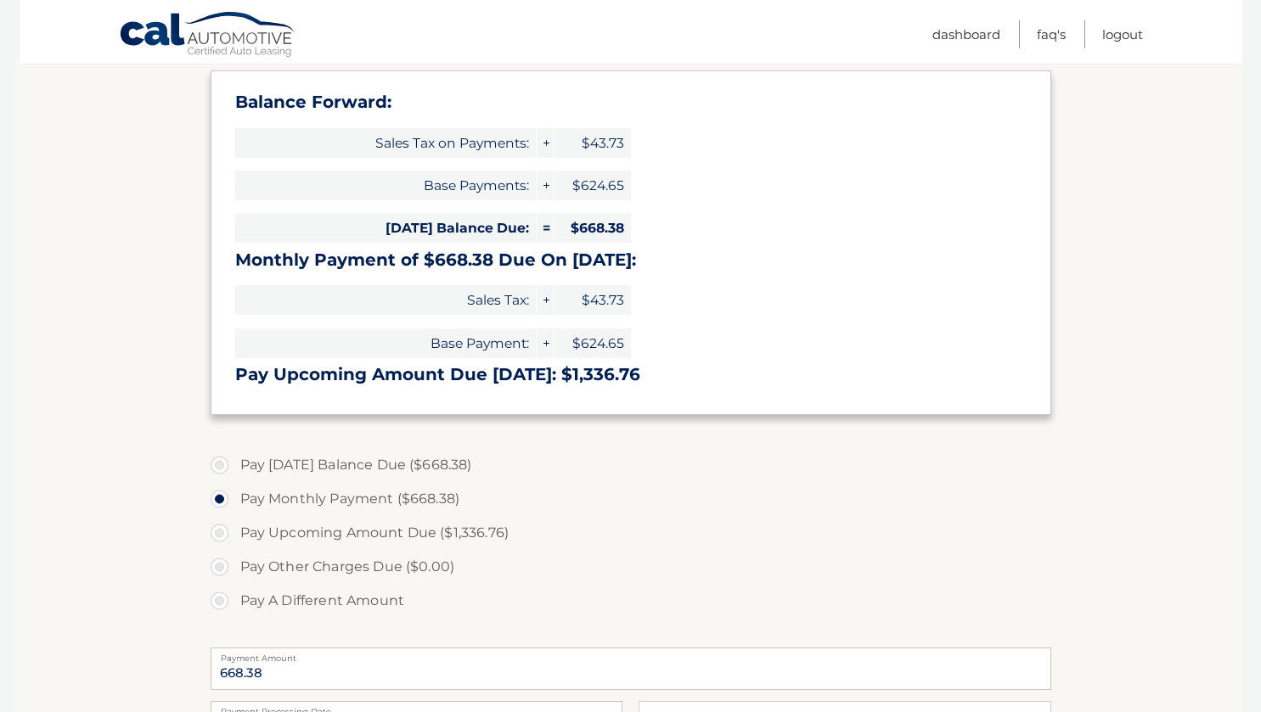
click at [224, 462] on label "Pay [DATE] Balance Due ($668.38)" at bounding box center [631, 465] width 840 height 34
click at [224, 462] on input "Pay [DATE] Balance Due ($668.38)" at bounding box center [225, 461] width 17 height 27
radio input "true"
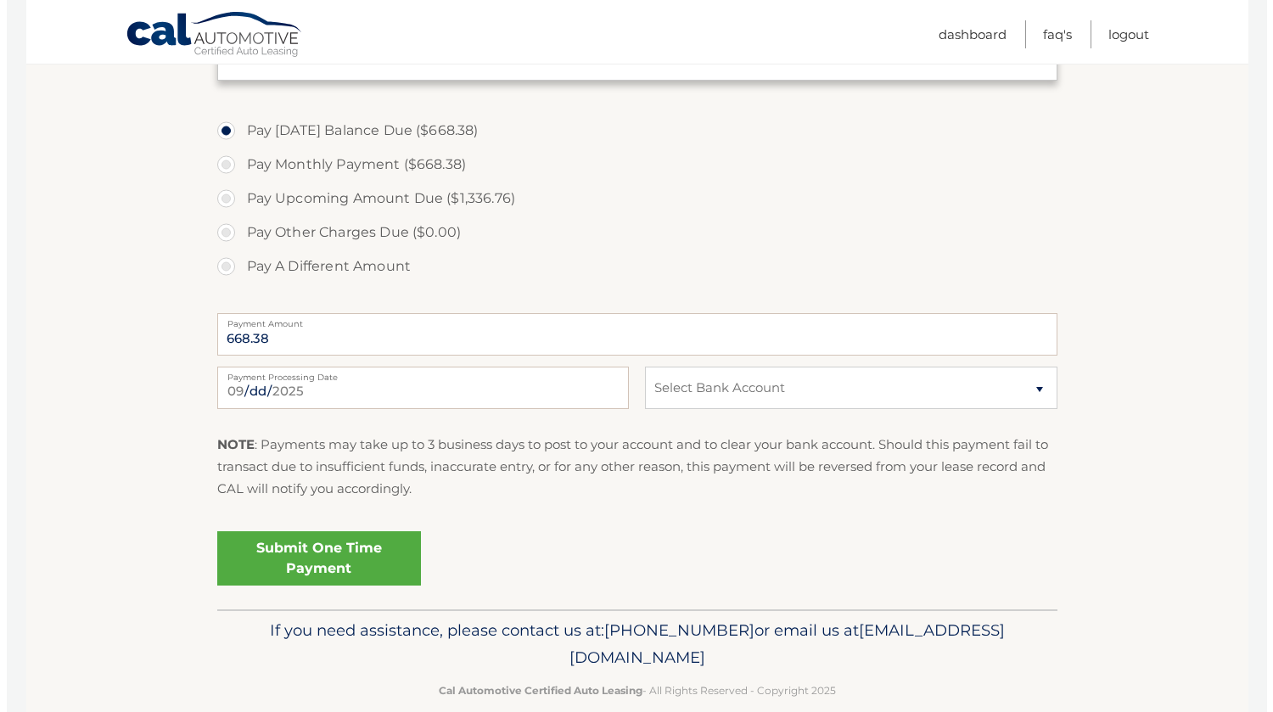
scroll to position [594, 0]
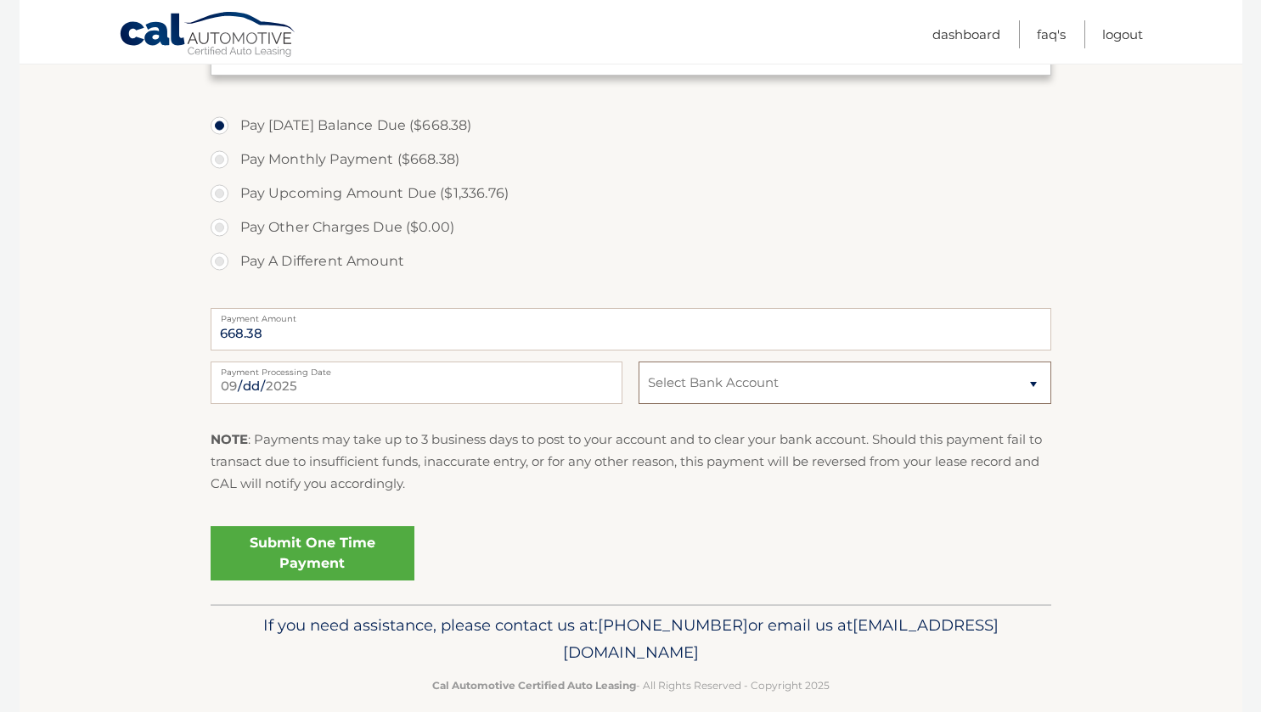
click at [728, 389] on select "Select Bank Account Checking BANK OF AMERICA, N.A. *****7946 Checking BANK OF A…" at bounding box center [844, 383] width 412 height 42
select select "YTNjZjFjZmItYjM3Mi00MjU4LTkxN2YtNjJiZjI4M2MyM2Yx"
click at [638, 362] on select "Select Bank Account Checking BANK OF AMERICA, N.A. *****7946 Checking BANK OF A…" at bounding box center [844, 383] width 412 height 42
click at [291, 550] on link "Submit One Time Payment" at bounding box center [313, 553] width 204 height 54
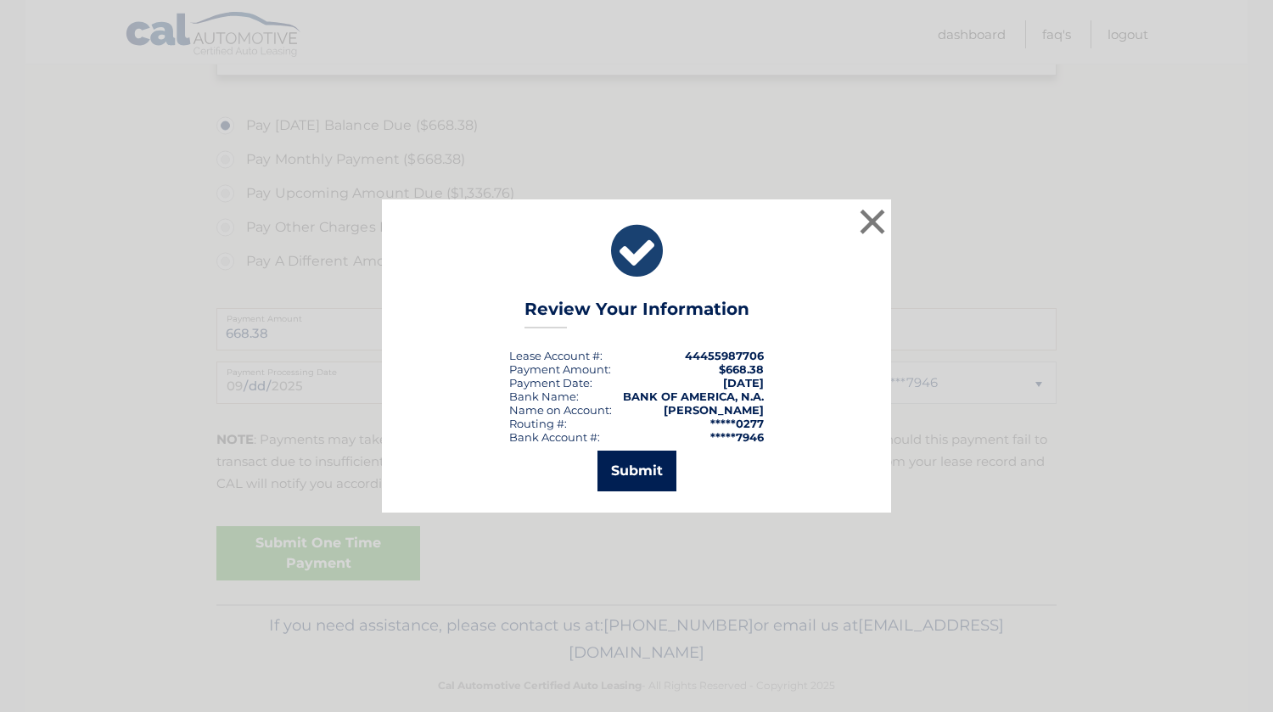
click at [625, 480] on button "Submit" at bounding box center [637, 471] width 79 height 41
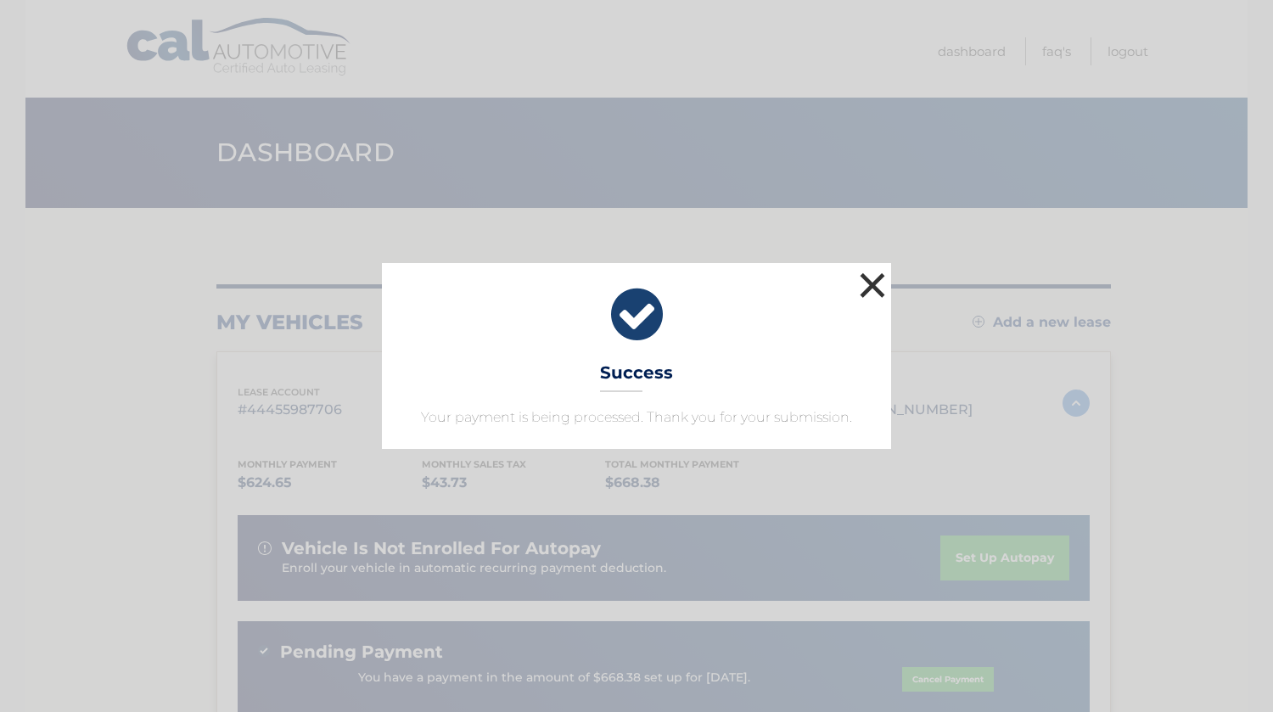
click at [868, 295] on button "×" at bounding box center [873, 285] width 34 height 34
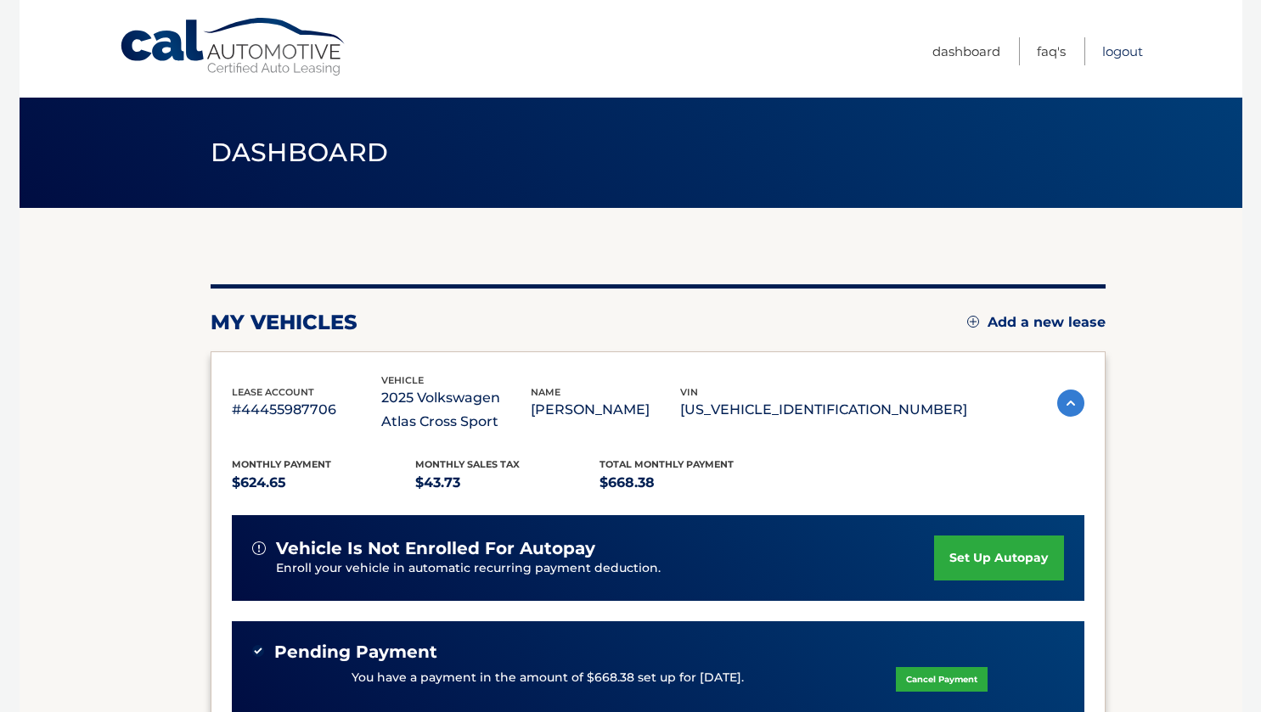
click at [1120, 53] on link "Logout" at bounding box center [1122, 51] width 41 height 28
